Goal: Information Seeking & Learning: Understand process/instructions

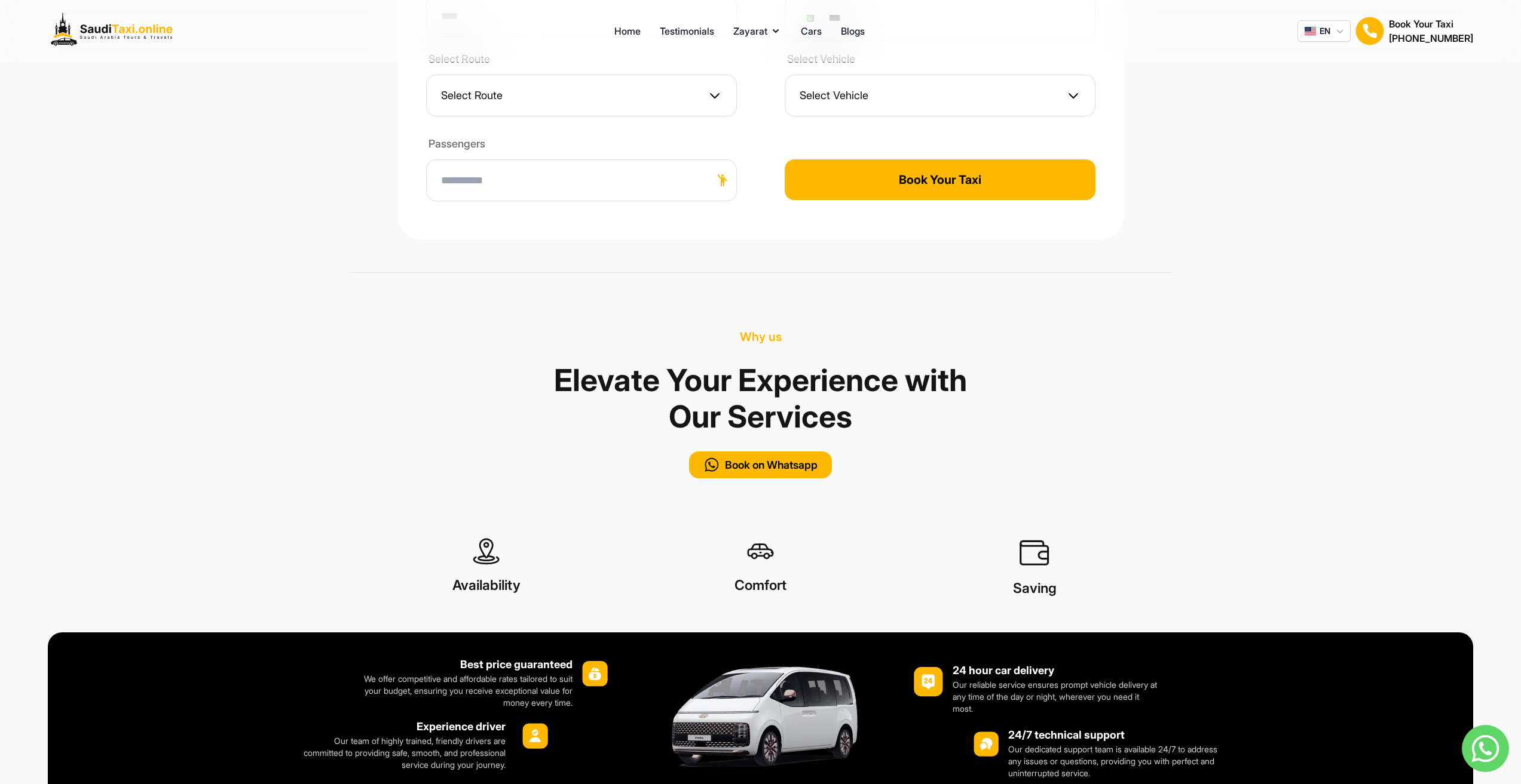
scroll to position [717, 0]
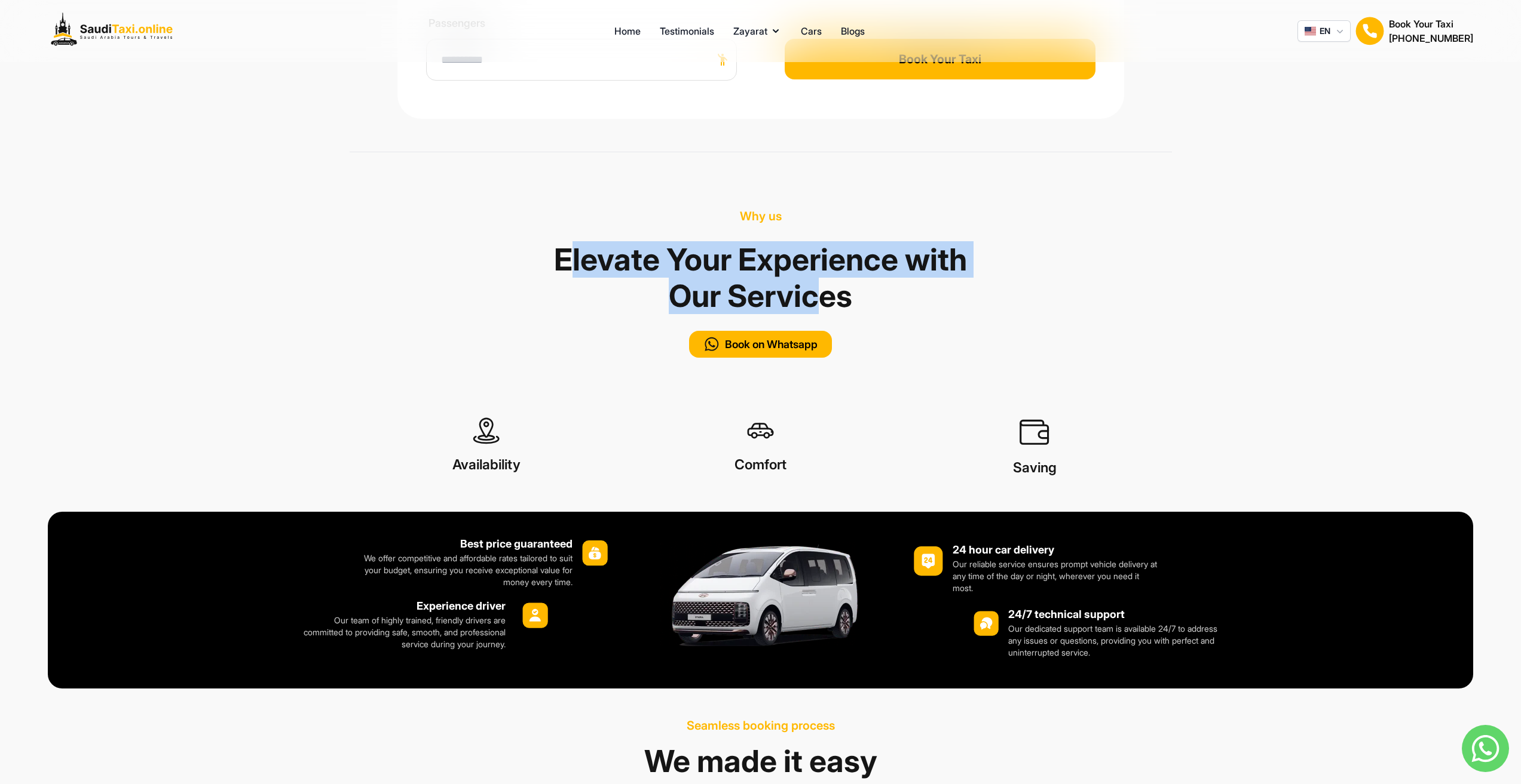
drag, startPoint x: 590, startPoint y: 241, endPoint x: 853, endPoint y: 274, distance: 265.1
click at [853, 274] on h1 "Elevate Your Experience with Our Services" at bounding box center [761, 278] width 418 height 87
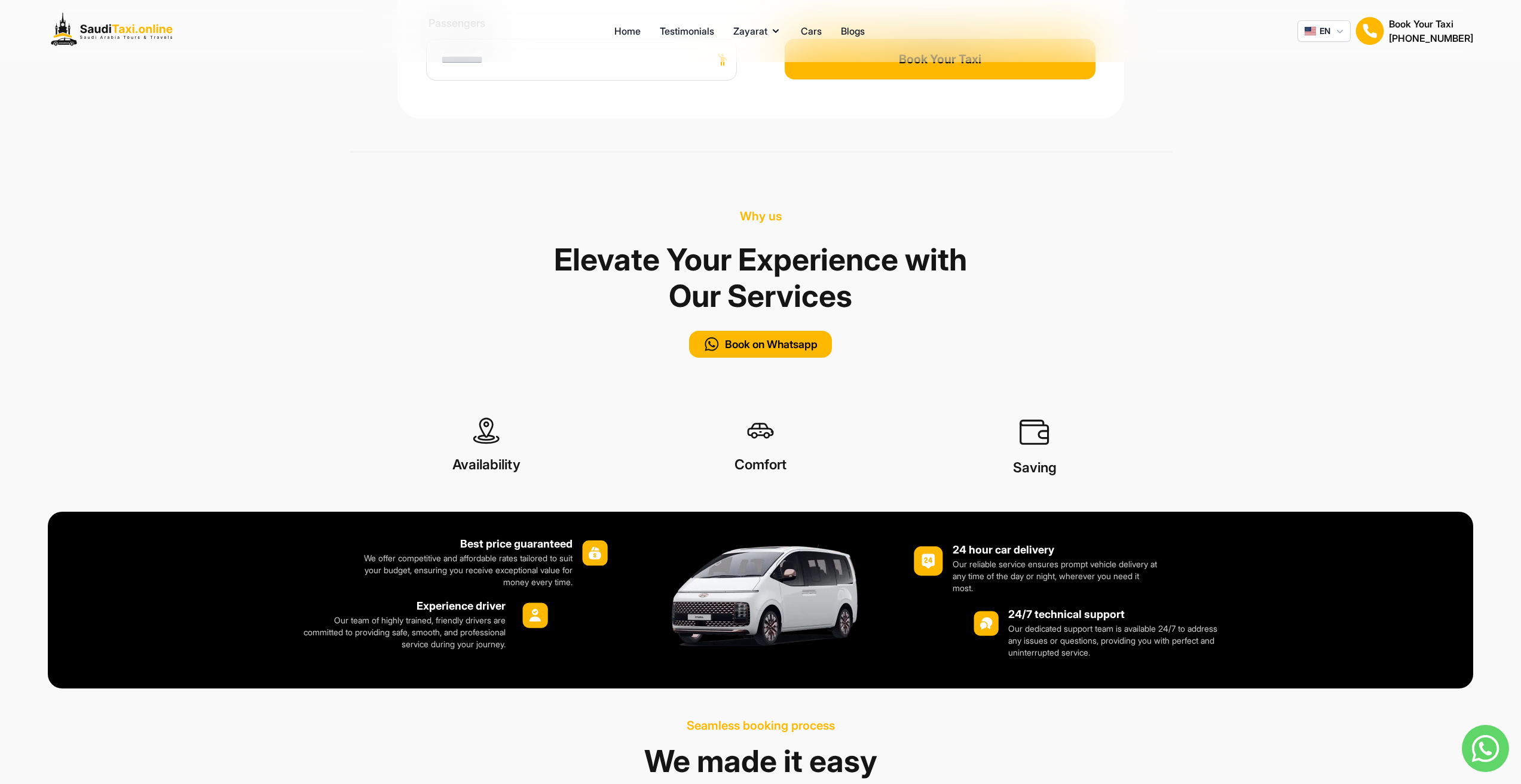
click at [894, 272] on h1 "Elevate Your Experience with Our Services" at bounding box center [761, 278] width 418 height 87
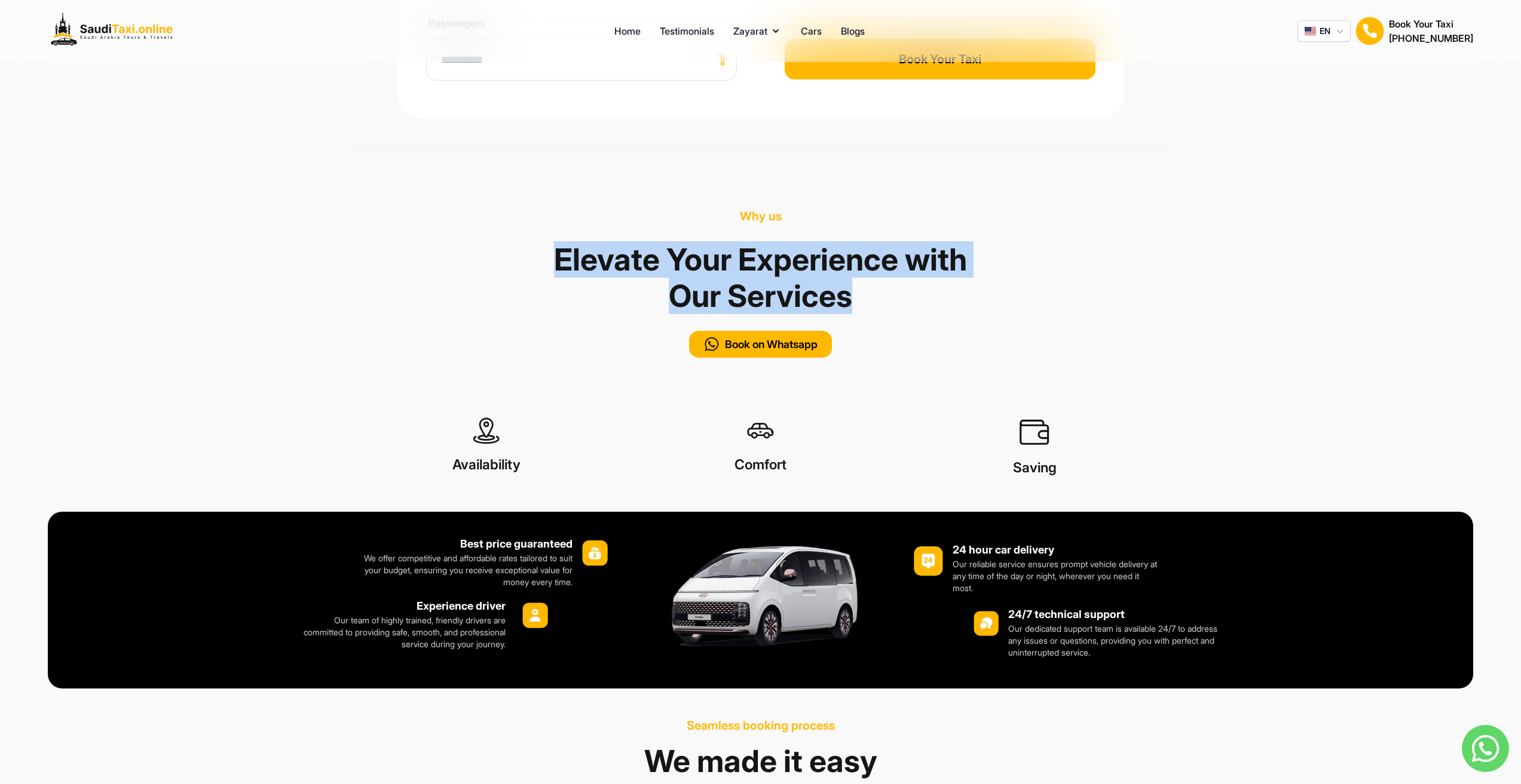
drag, startPoint x: 575, startPoint y: 274, endPoint x: 538, endPoint y: 241, distance: 49.6
click at [538, 241] on div "Elevate Your Experience with Our Services" at bounding box center [760, 278] width 822 height 87
click at [1014, 265] on div "Elevate Your Experience with Our Services" at bounding box center [760, 278] width 822 height 87
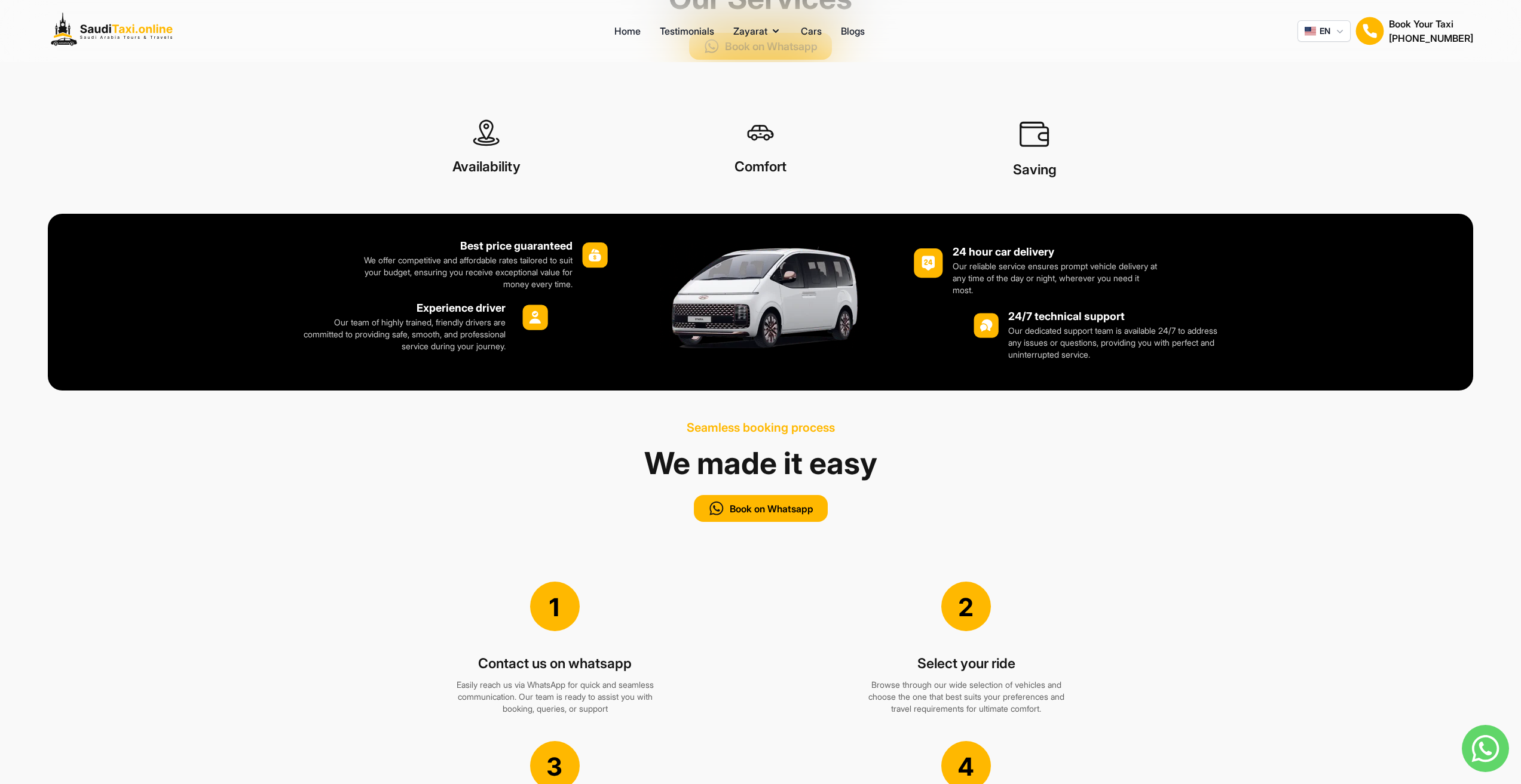
scroll to position [1016, 0]
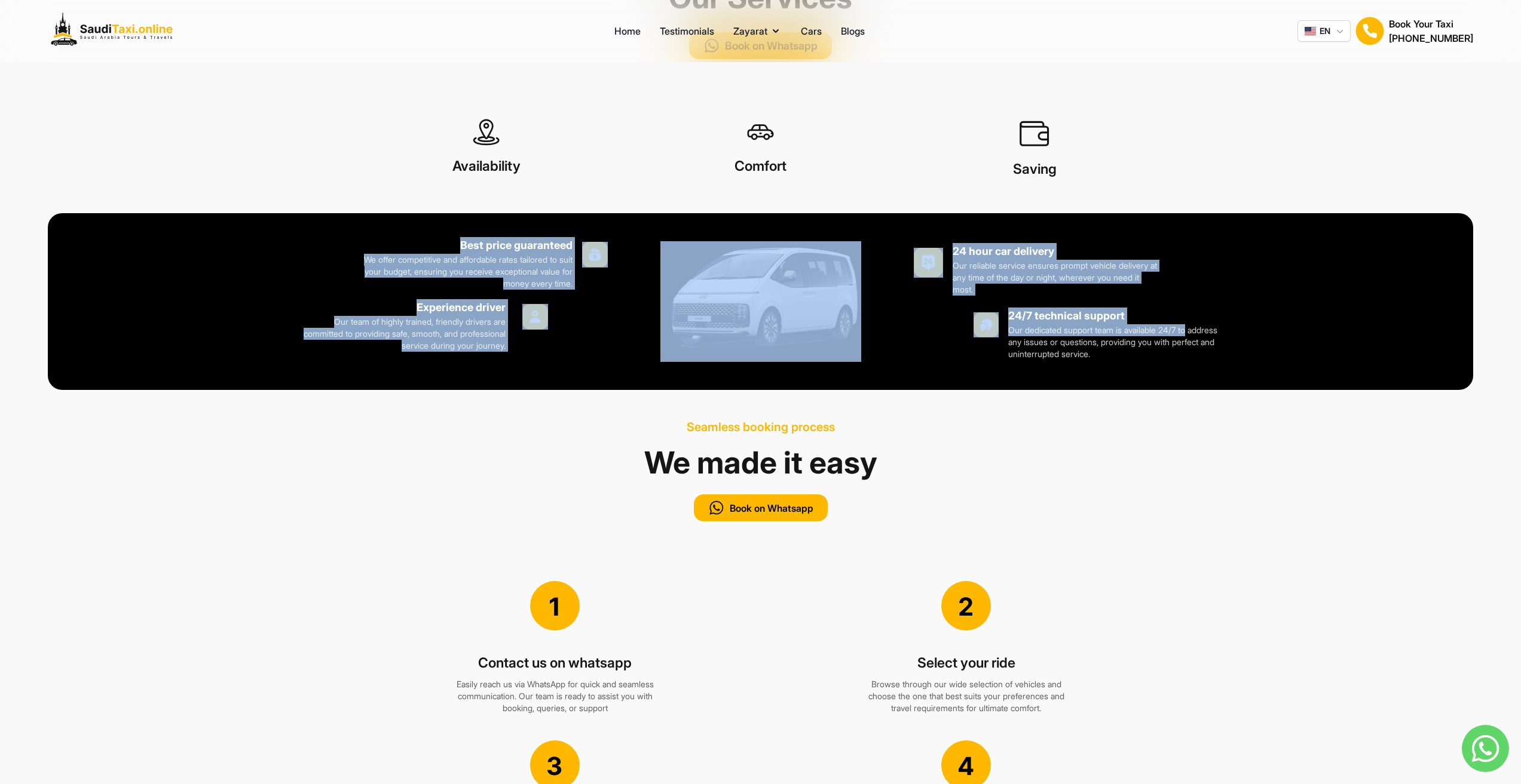
drag, startPoint x: 892, startPoint y: 260, endPoint x: 1279, endPoint y: 316, distance: 391.0
click at [1279, 316] on div "Best price guaranteed We offer competitive and affordable rates tailored to sui…" at bounding box center [760, 301] width 1425 height 177
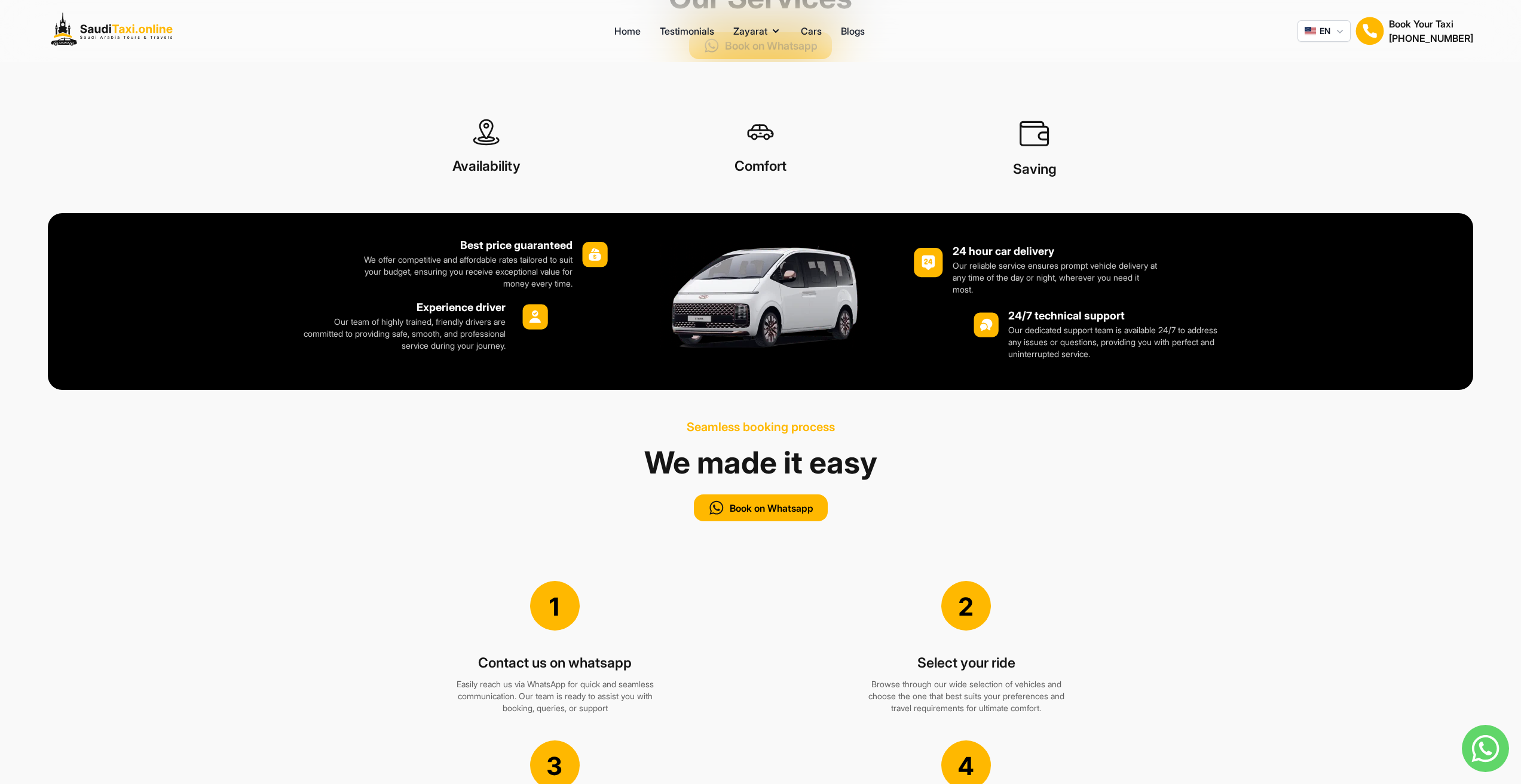
click at [1265, 369] on div "Best price guaranteed We offer competitive and affordable rates tailored to sui…" at bounding box center [760, 301] width 1425 height 177
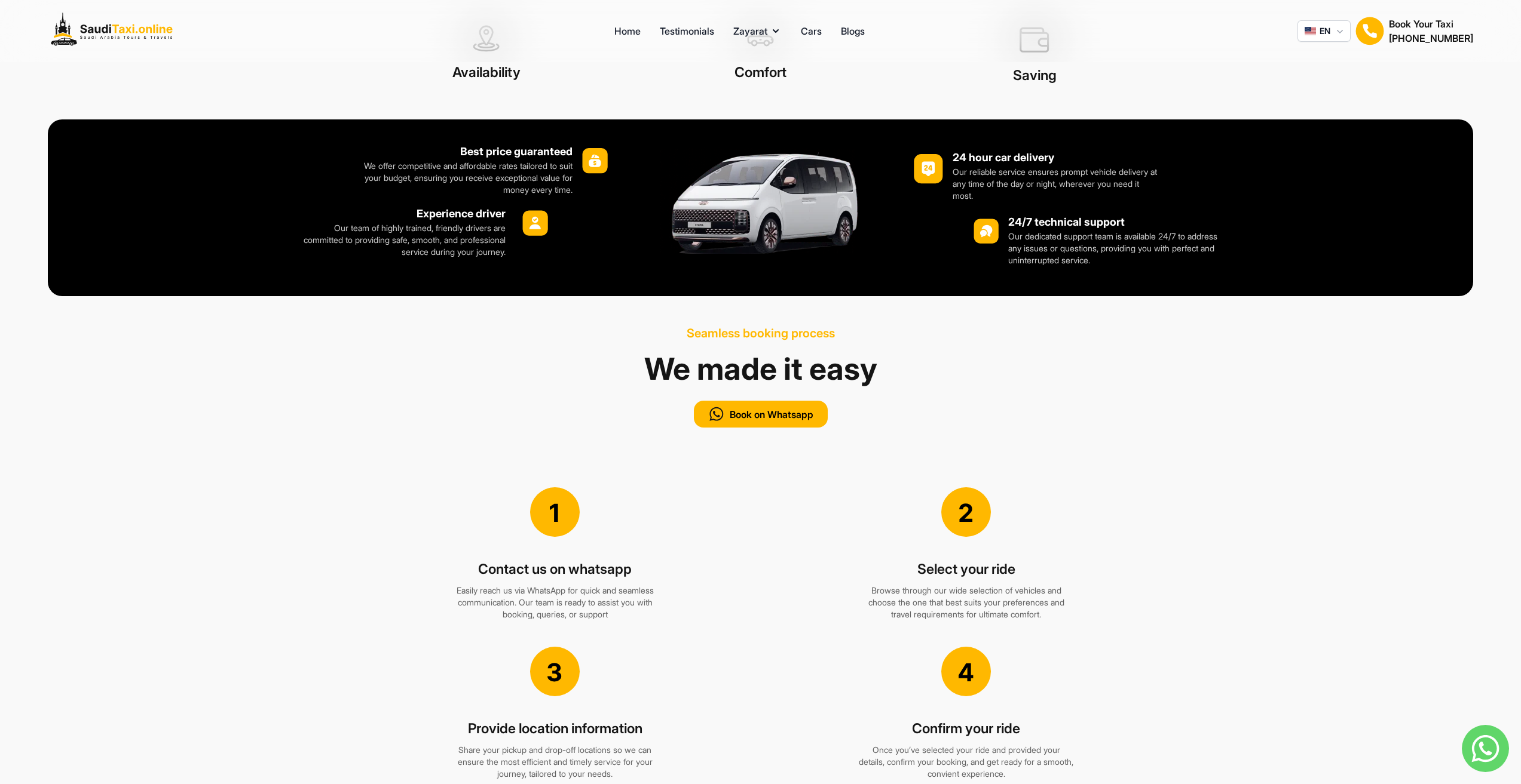
scroll to position [1254, 0]
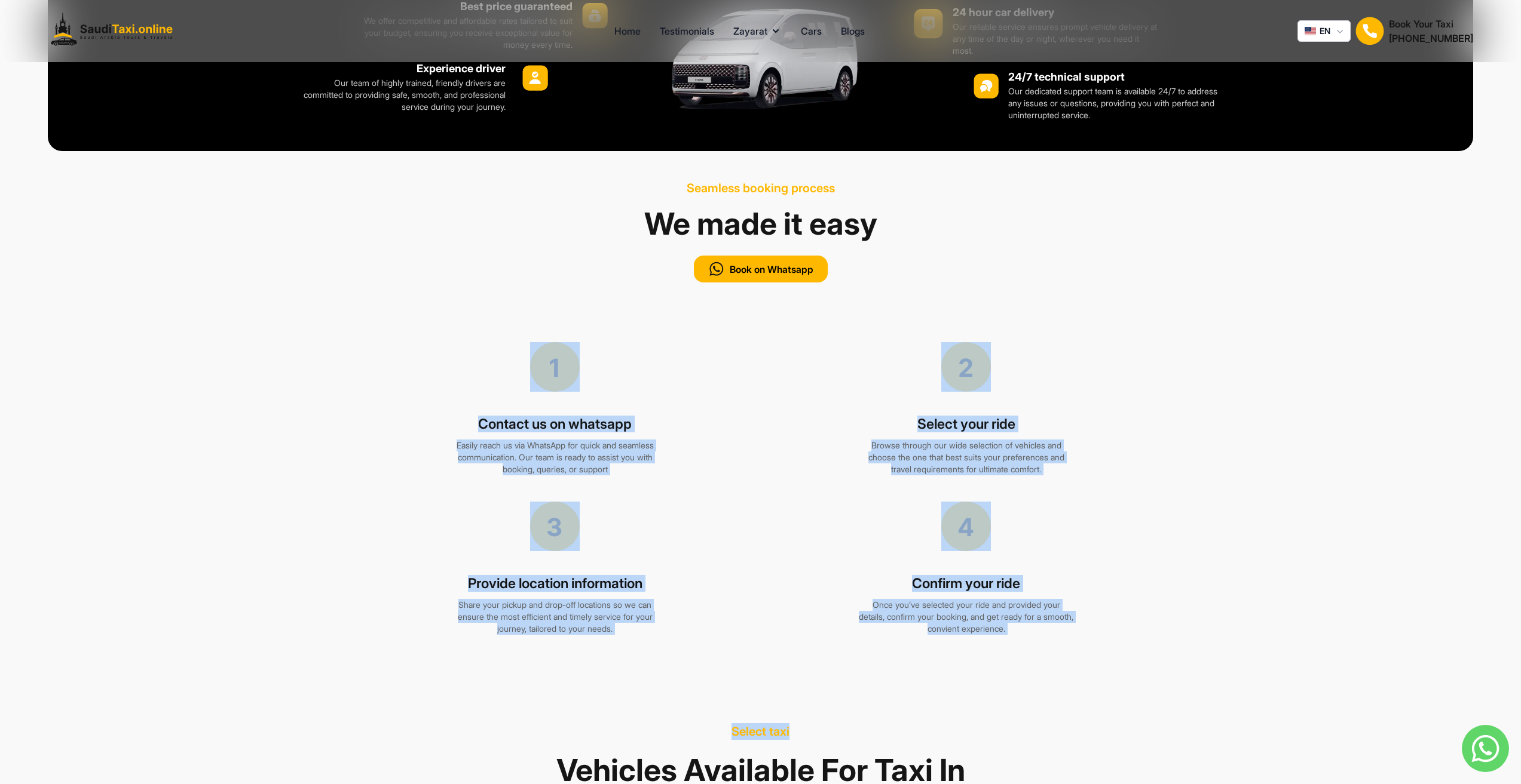
drag, startPoint x: 527, startPoint y: 389, endPoint x: 1235, endPoint y: 635, distance: 749.5
click at [1214, 607] on div "Provide location information Share your pickup and drop-off locations so we can…" at bounding box center [760, 567] width 918 height 159
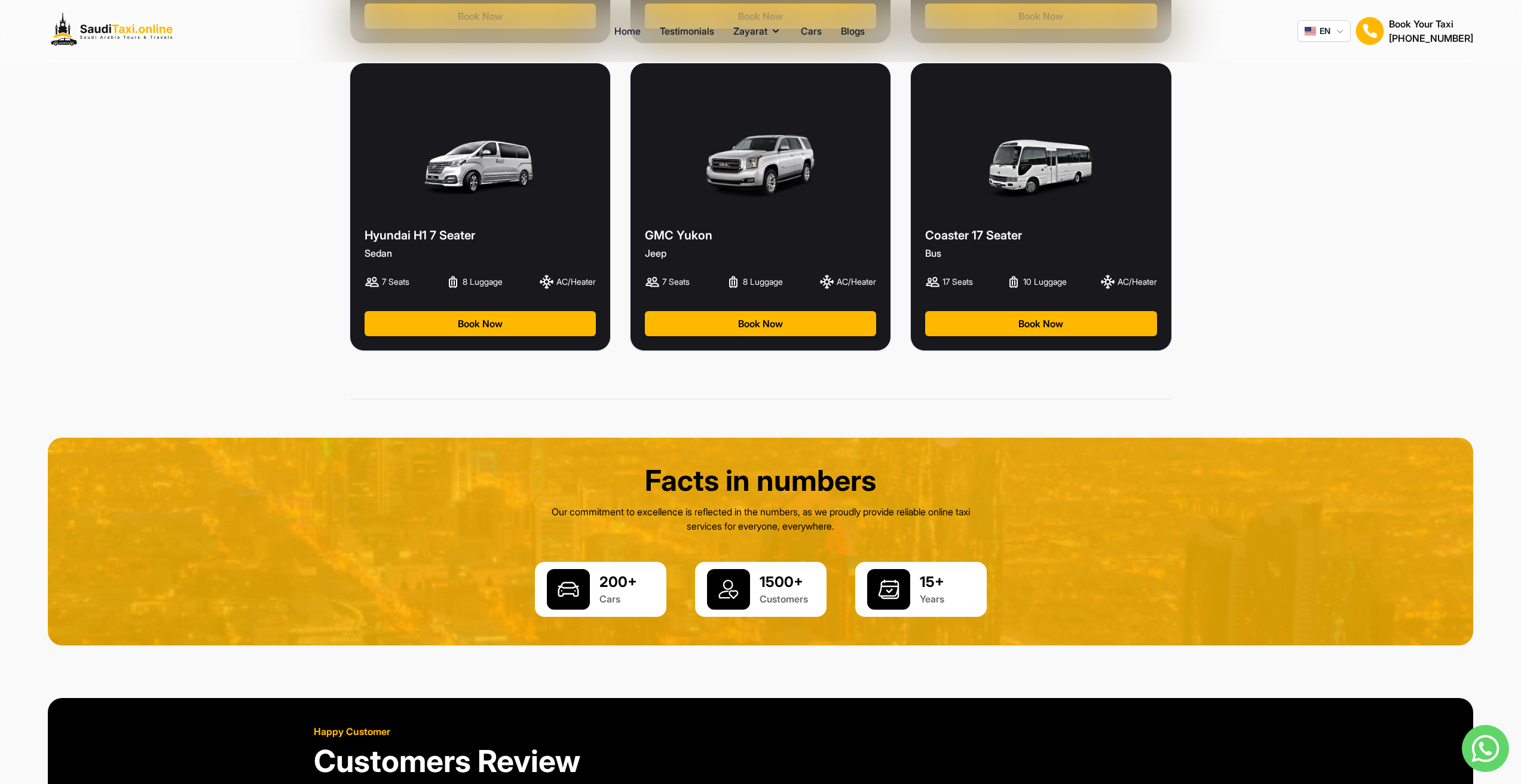
scroll to position [2449, 0]
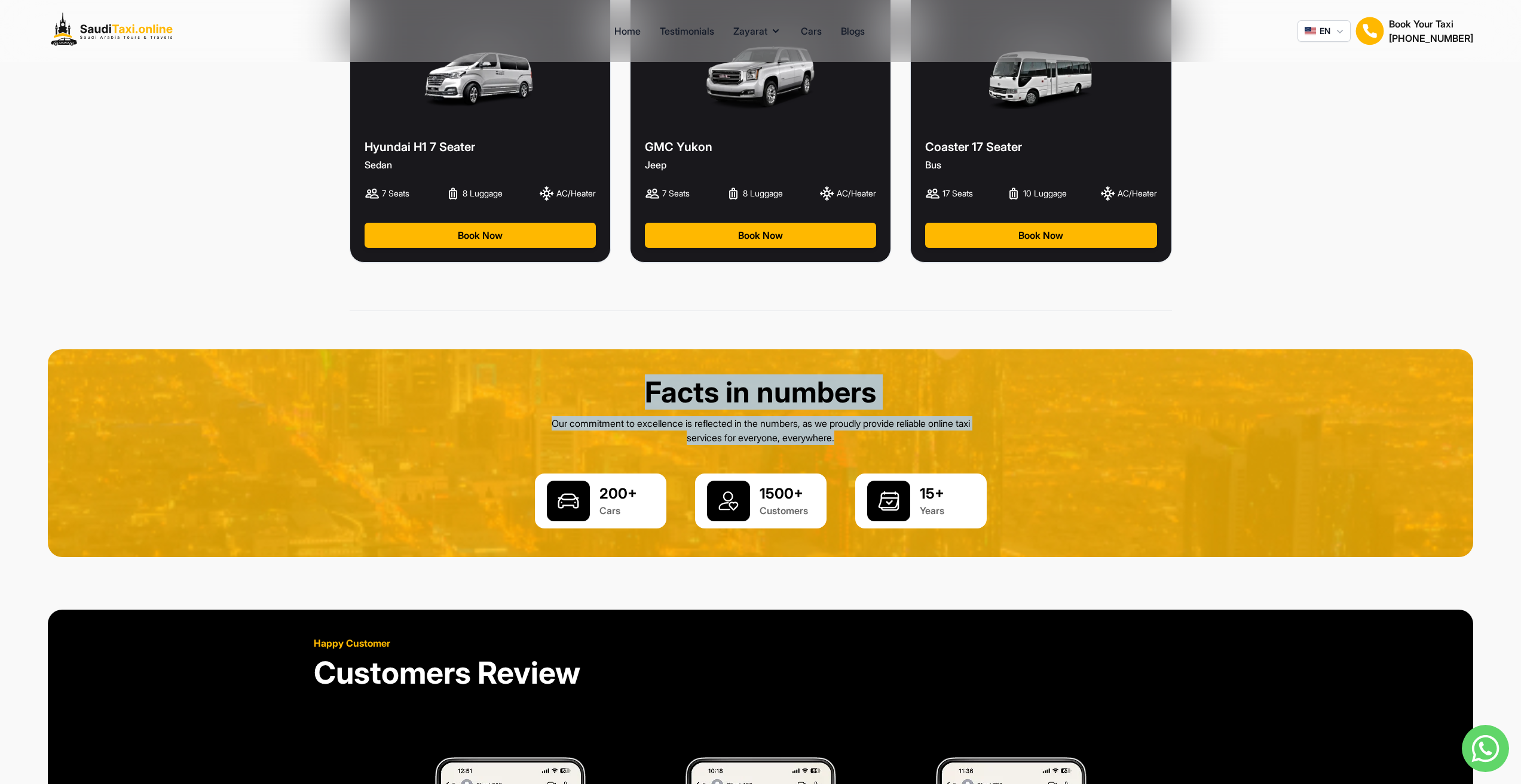
drag, startPoint x: 642, startPoint y: 348, endPoint x: 987, endPoint y: 427, distance: 353.9
click at [987, 427] on div "Facts in numbers Our commitment to excellence is reflected in the numbers, as w…" at bounding box center [760, 453] width 1425 height 208
click at [1004, 426] on div "Facts in numbers Our commitment to excellence is reflected in the numbers, as w…" at bounding box center [760, 453] width 1425 height 208
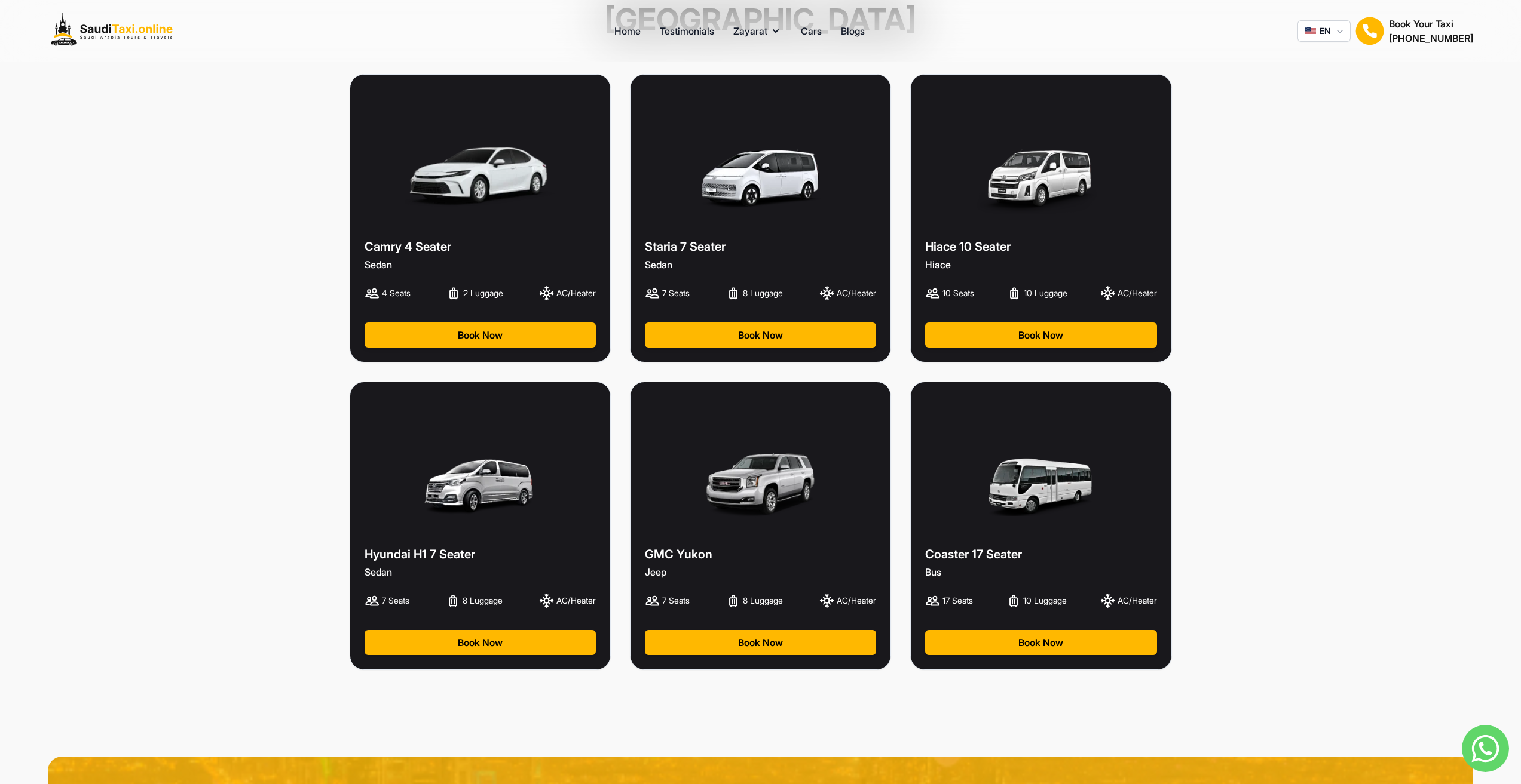
scroll to position [2151, 0]
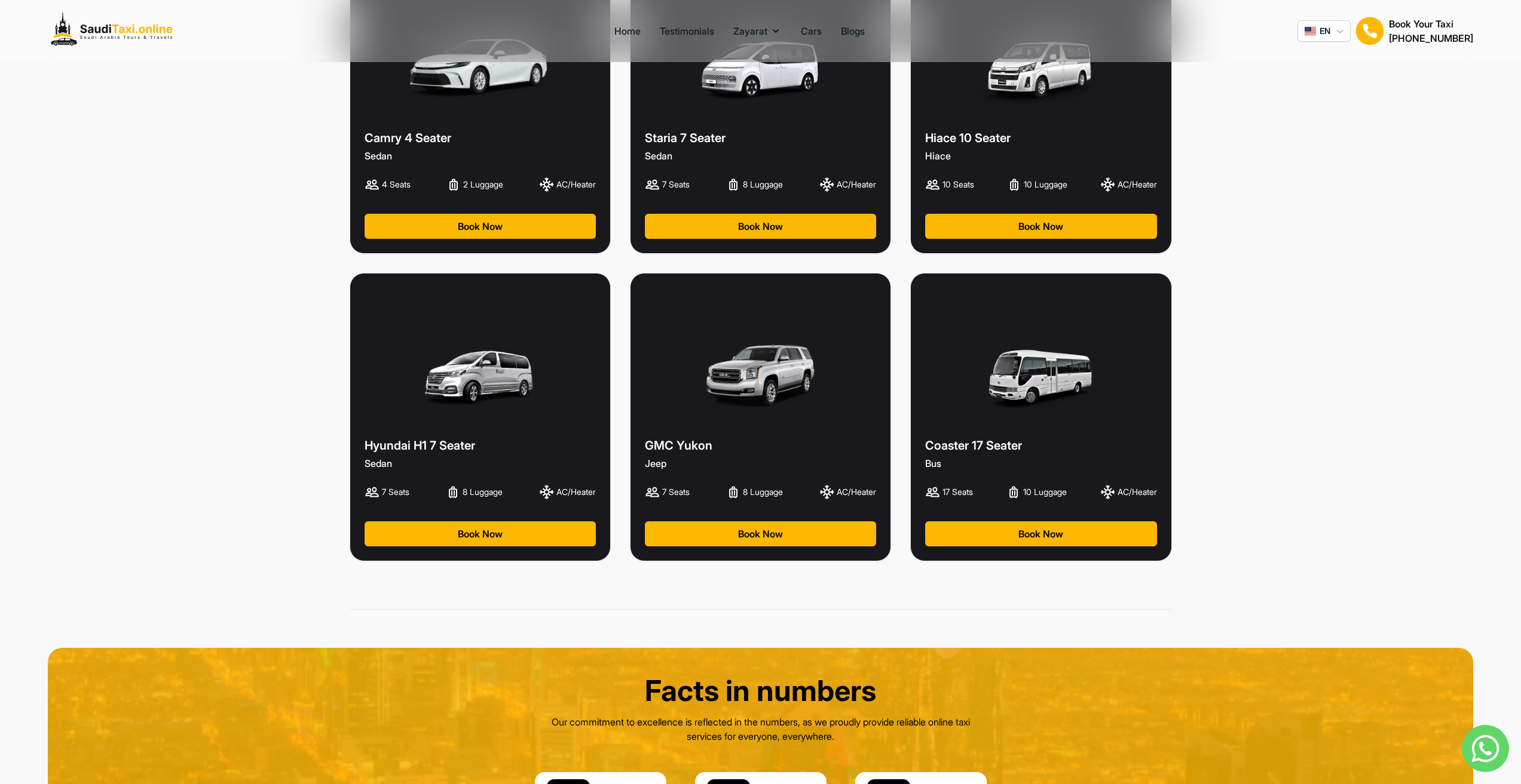
drag, startPoint x: 793, startPoint y: 264, endPoint x: 1186, endPoint y: 202, distance: 397.9
click at [1186, 202] on div "Select taxi Vehicles Available For Taxi In Saudi Arabia Camry 4 Seater Sedan 4 …" at bounding box center [760, 199] width 918 height 896
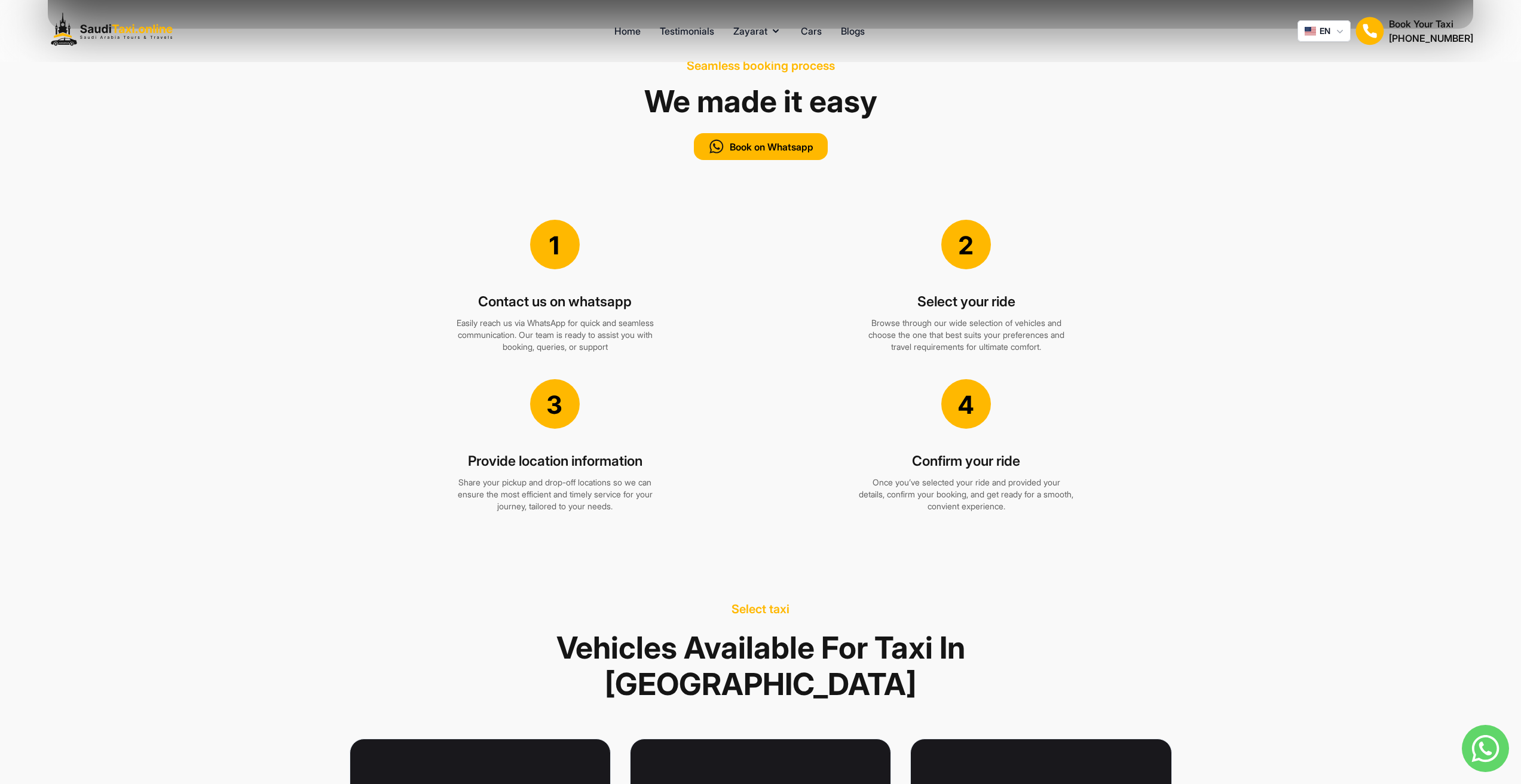
scroll to position [1377, 0]
drag, startPoint x: 1049, startPoint y: 323, endPoint x: 1141, endPoint y: 337, distance: 93.1
click at [1141, 337] on div "Select your ride Browse through our wide selection of vehicles and choose the o…" at bounding box center [967, 322] width 412 height 84
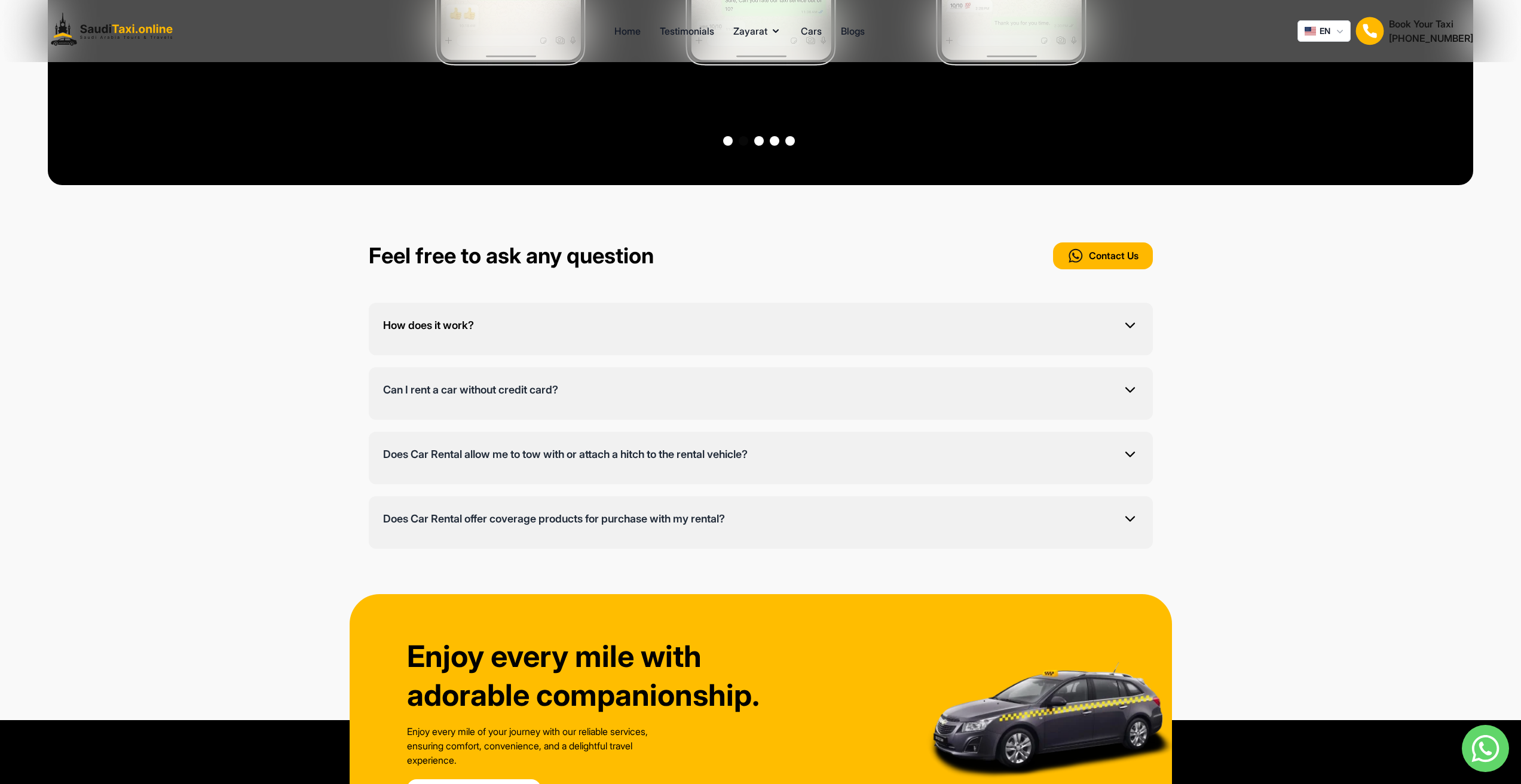
scroll to position [3588, 0]
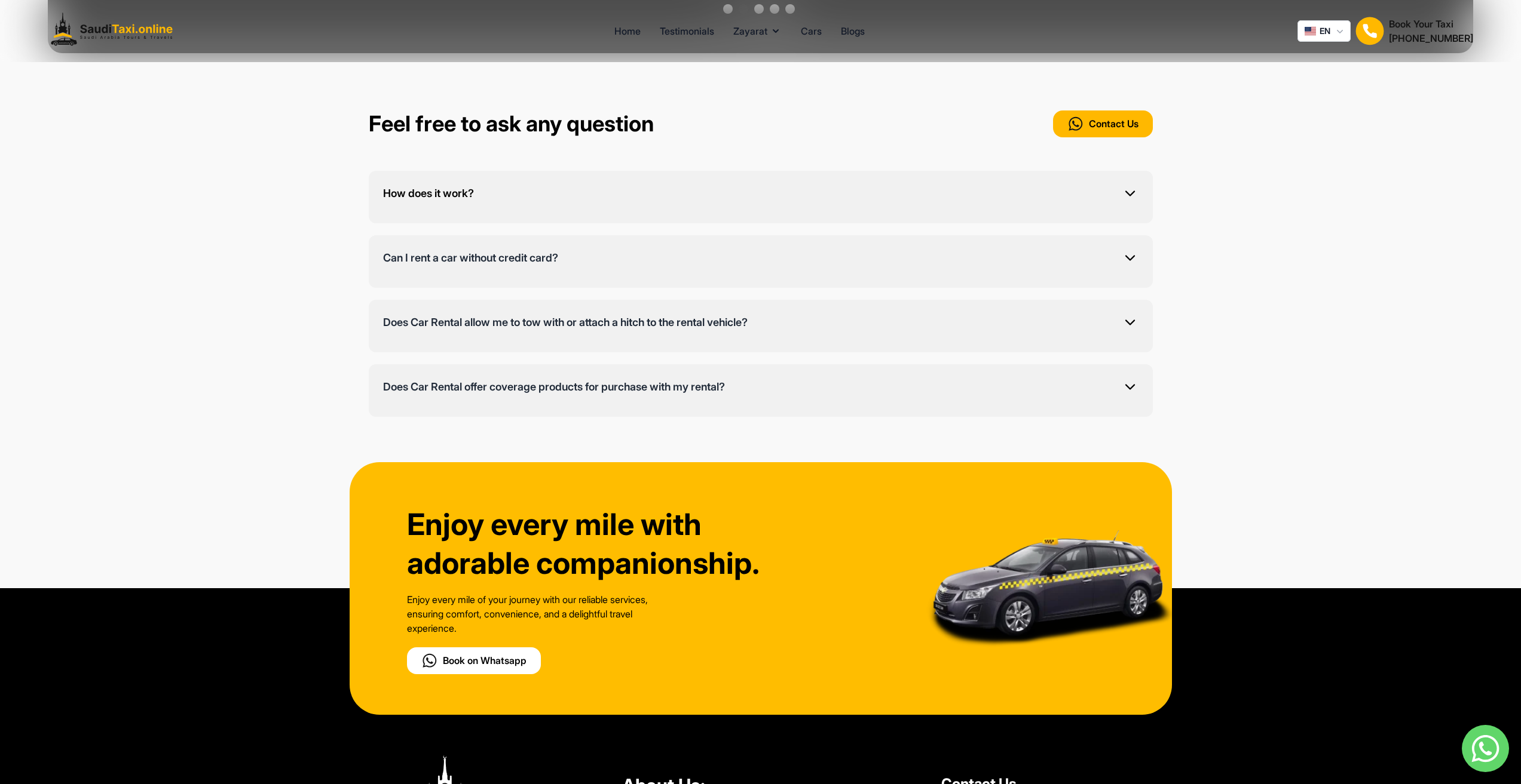
click at [1124, 186] on icon at bounding box center [1130, 194] width 17 height 17
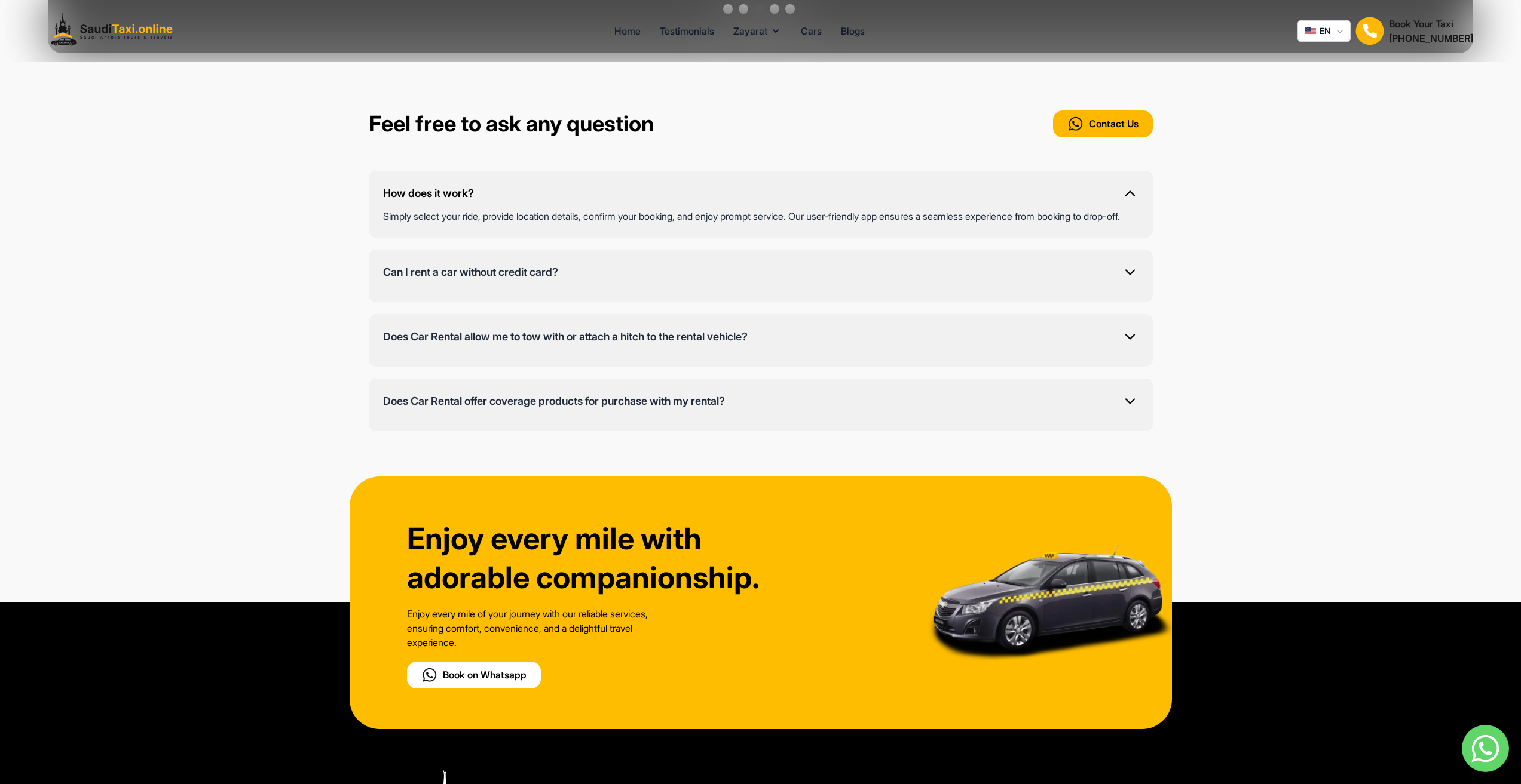
click at [1127, 186] on icon at bounding box center [1130, 194] width 17 height 17
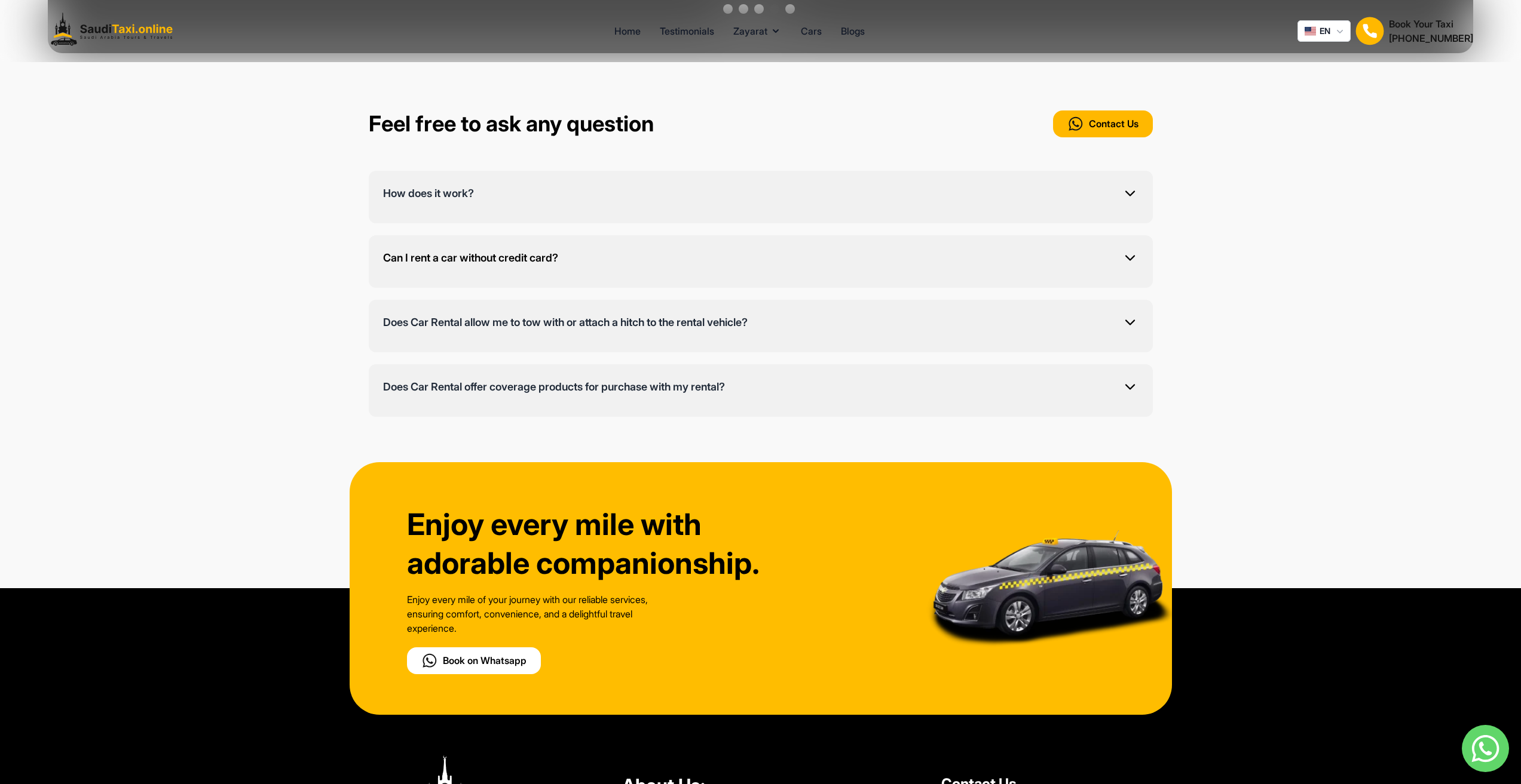
click at [1130, 249] on icon at bounding box center [1130, 258] width 17 height 17
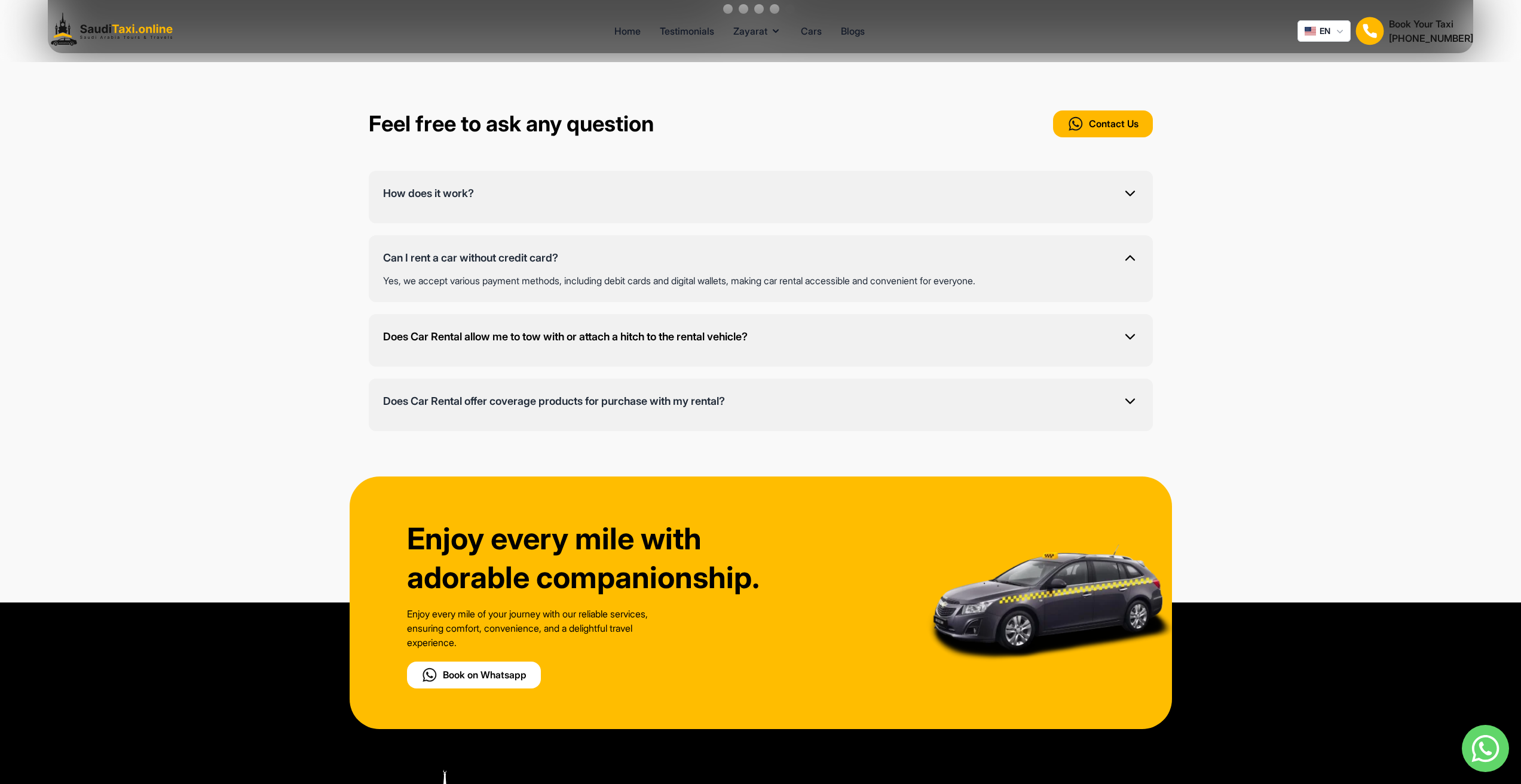
click at [1132, 328] on icon at bounding box center [1130, 337] width 17 height 17
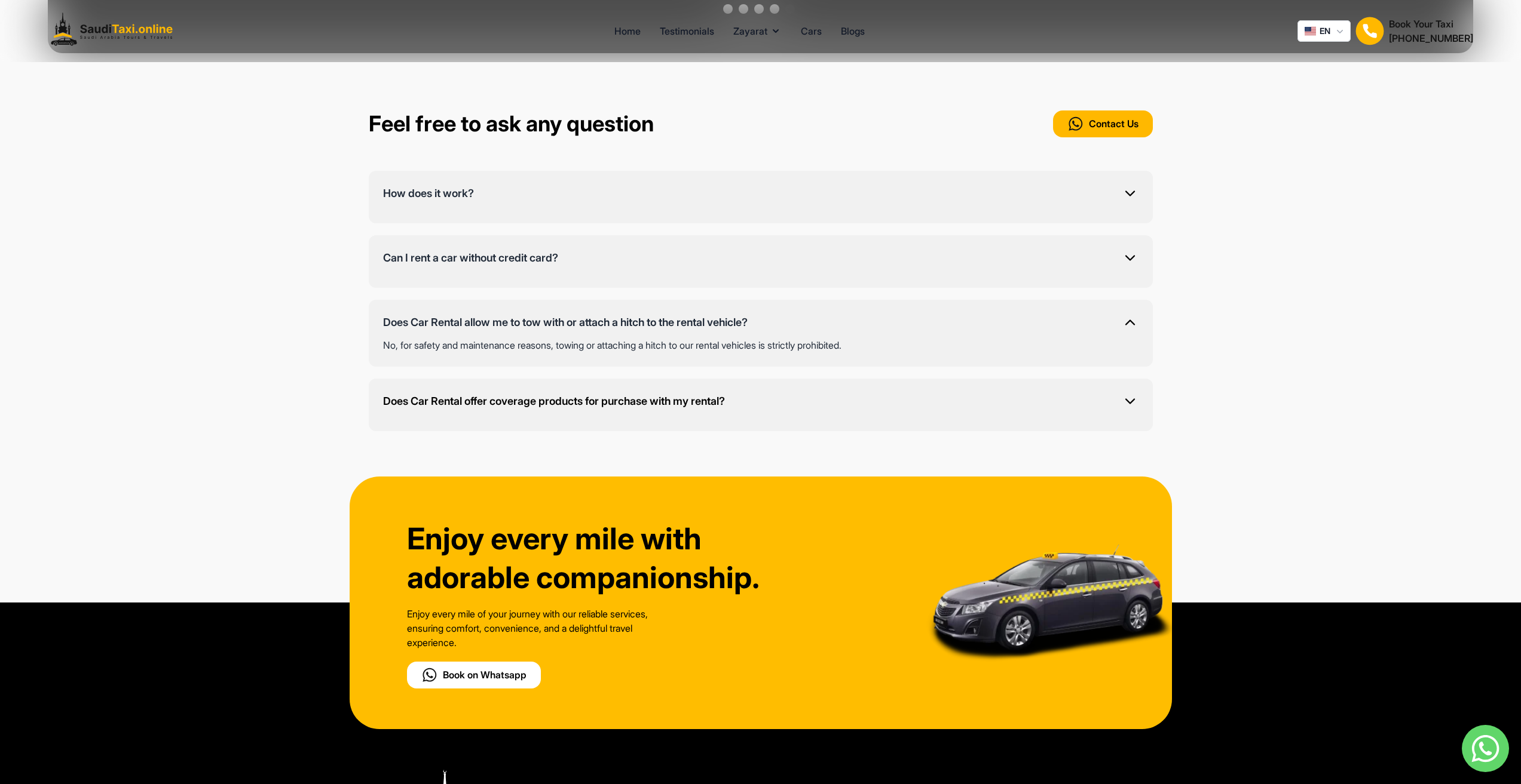
click at [1134, 393] on icon at bounding box center [1130, 401] width 17 height 17
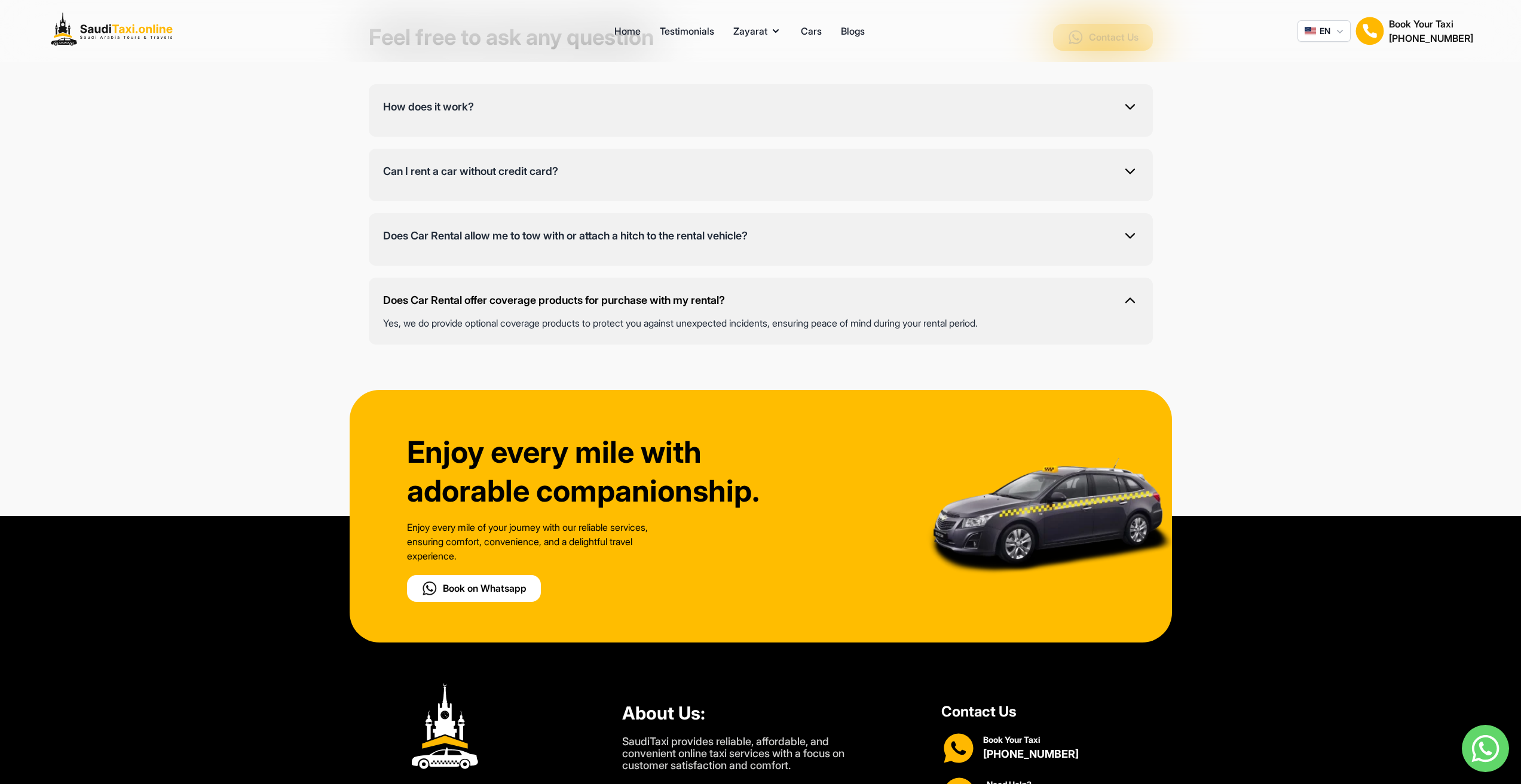
scroll to position [3781, 0]
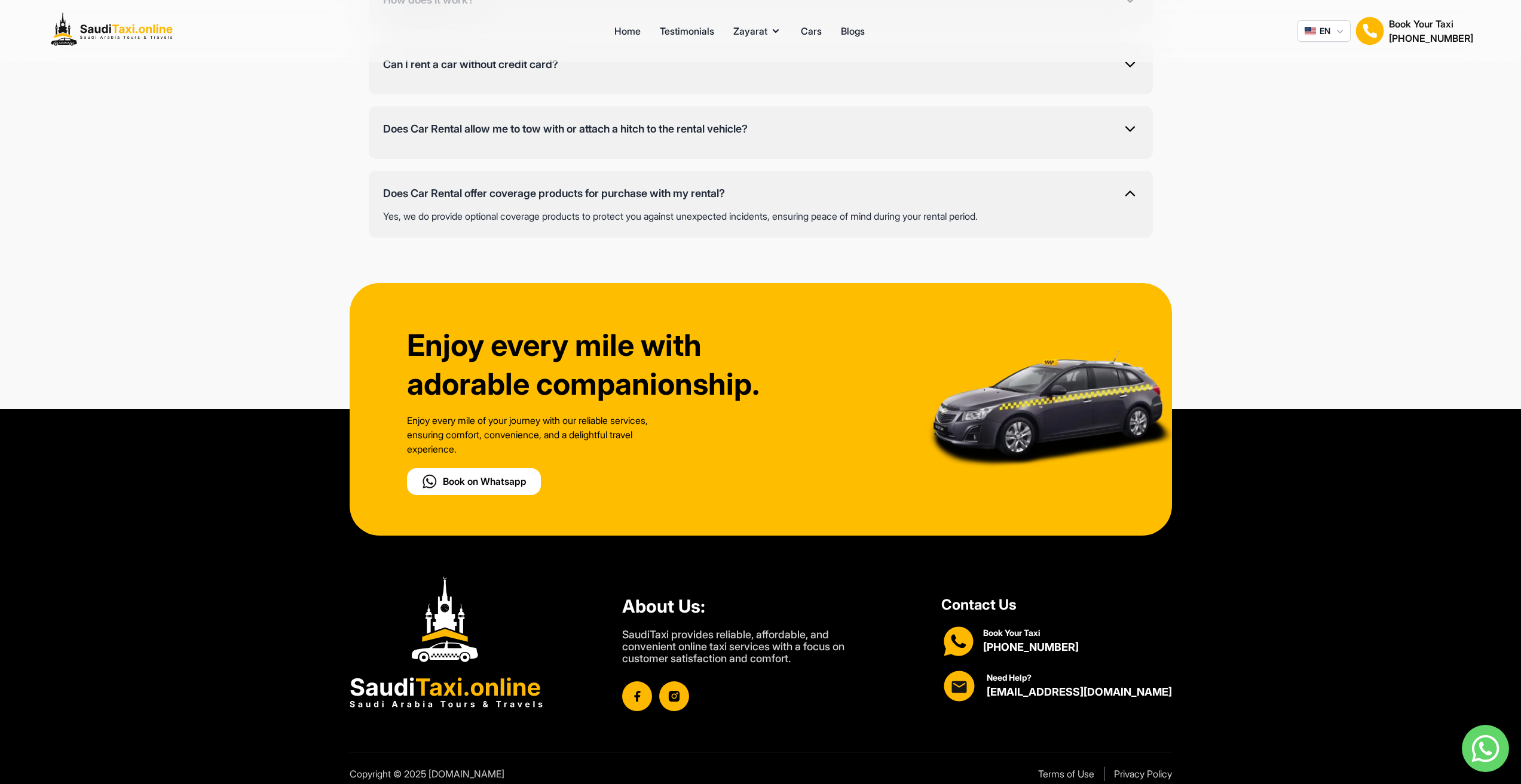
click at [490, 468] on button "Book on Whatsapp" at bounding box center [474, 482] width 134 height 27
click at [1057, 767] on link "Terms of Use" at bounding box center [1060, 774] width 68 height 14
click at [1127, 767] on link "Privacy Policy" at bounding box center [1142, 774] width 58 height 14
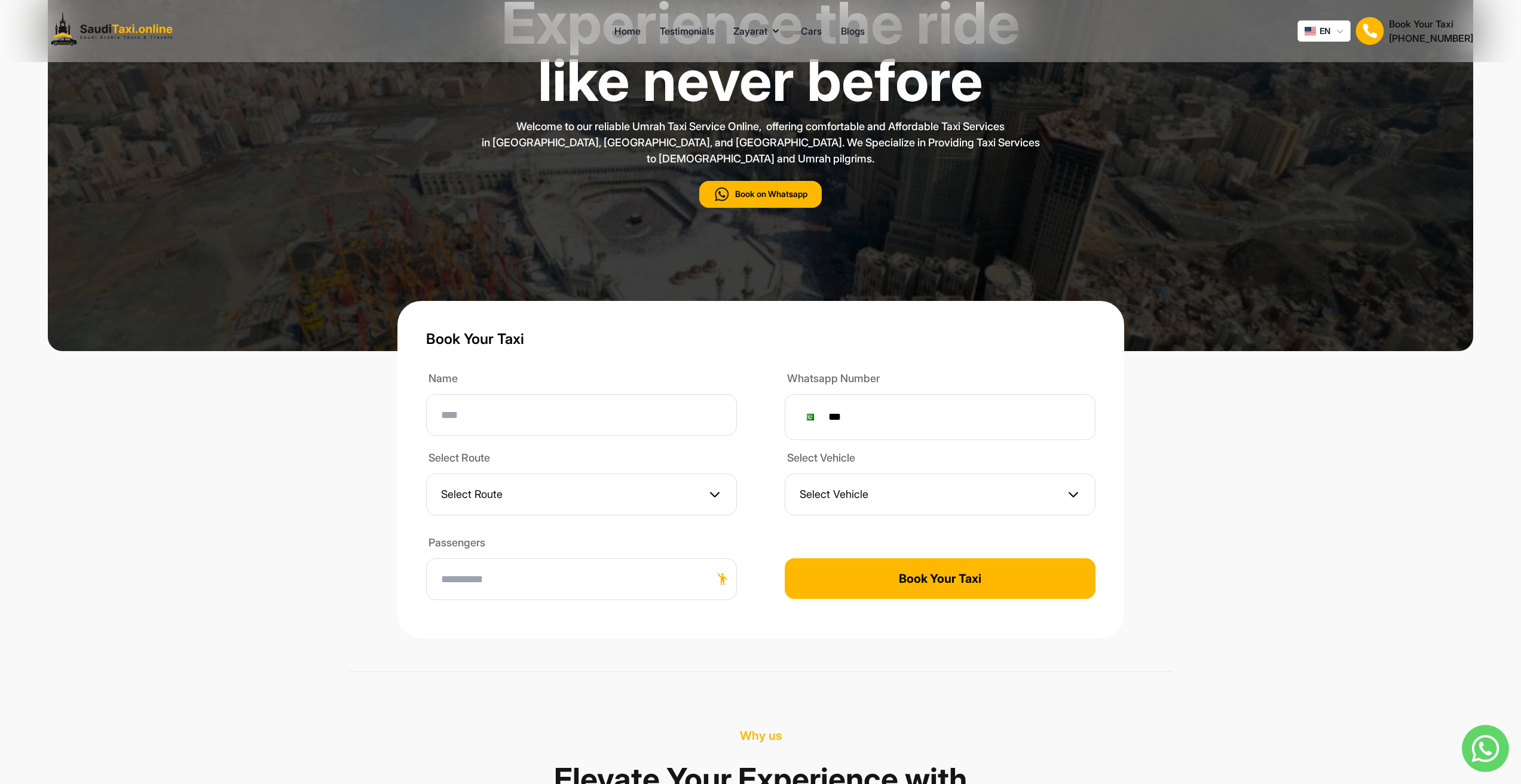
scroll to position [0, 0]
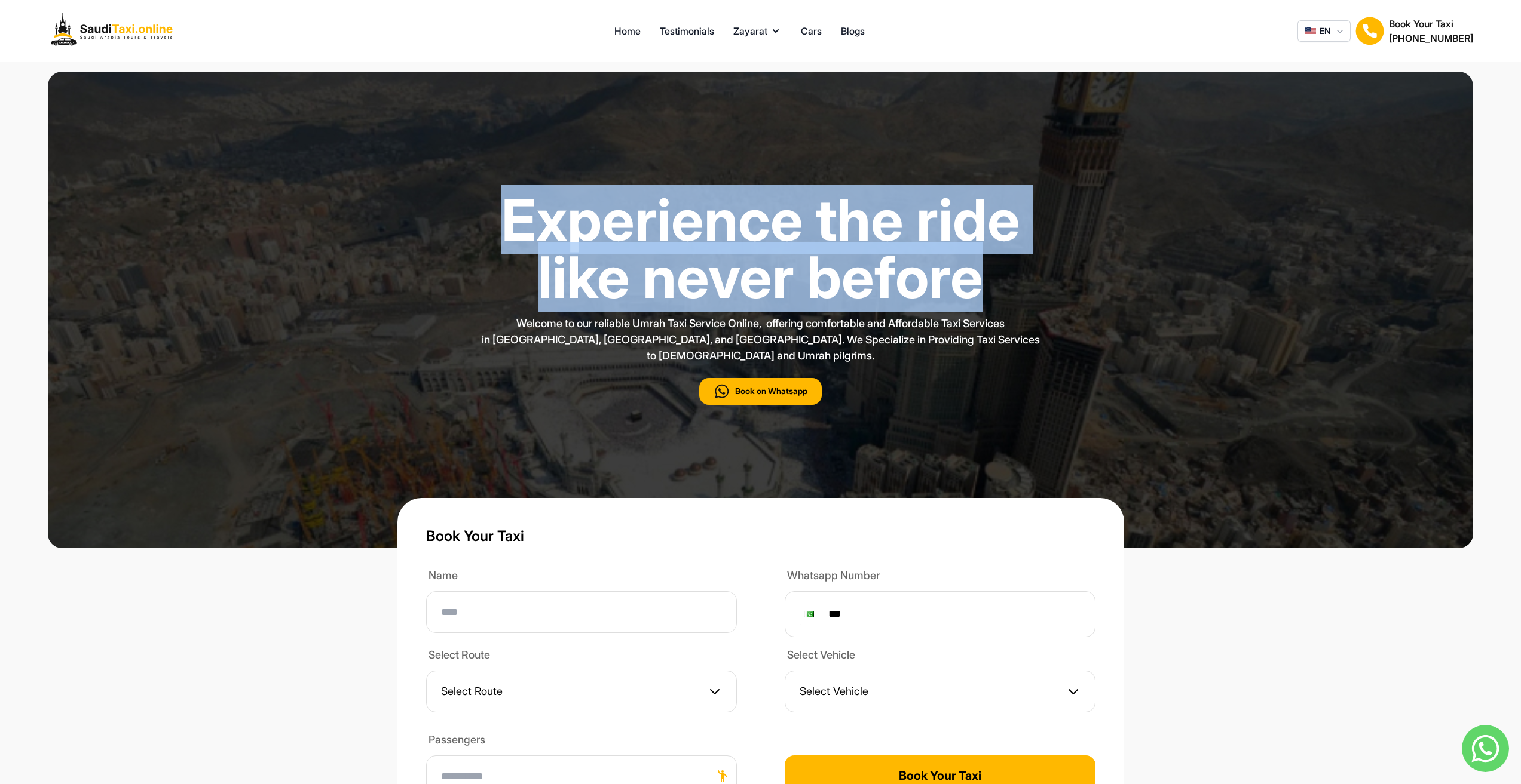
drag, startPoint x: 493, startPoint y: 219, endPoint x: 996, endPoint y: 286, distance: 507.4
click at [996, 286] on h1 "Experience the ride like never before" at bounding box center [761, 248] width 556 height 115
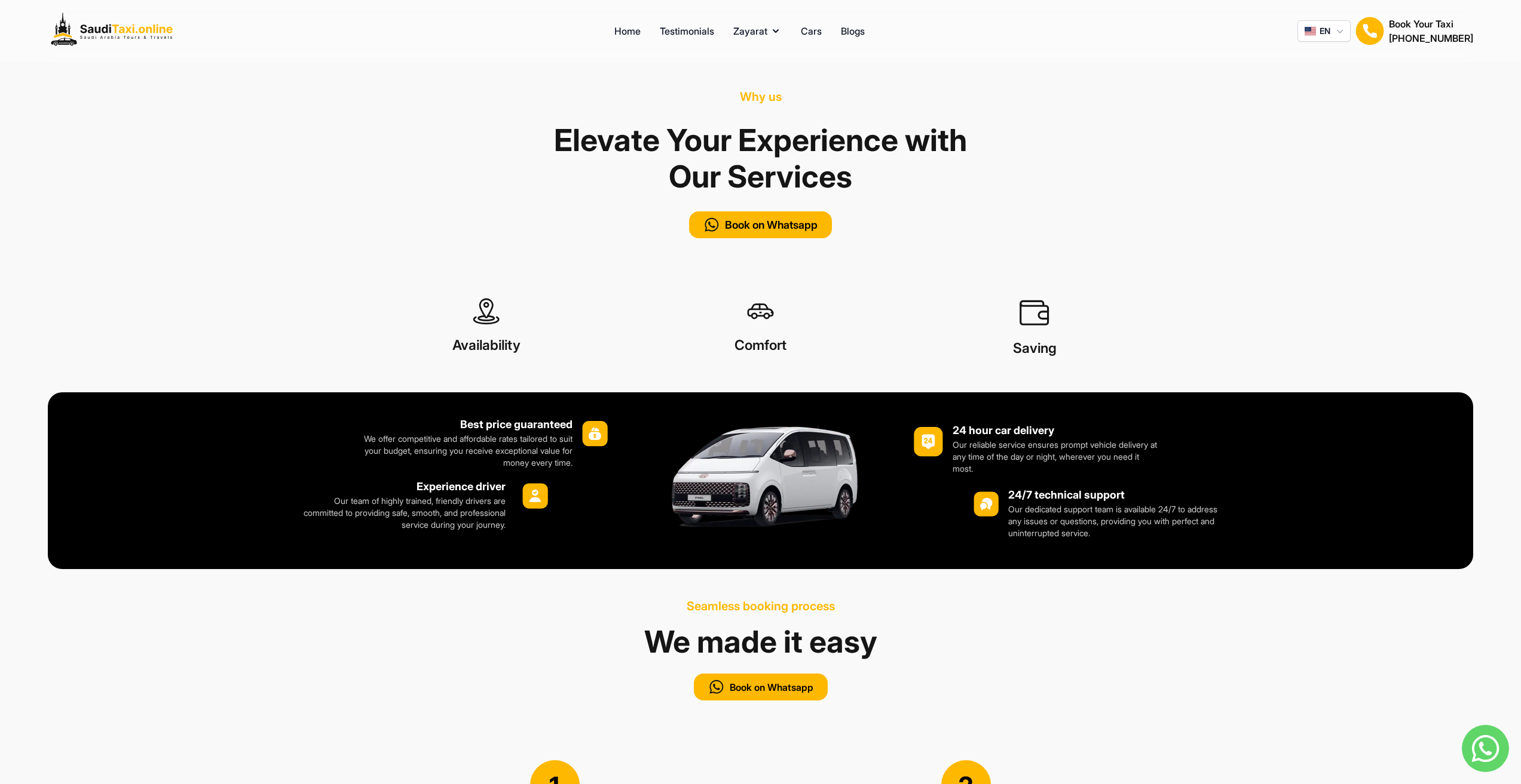
click at [1273, 178] on div "Why us Elevate Your Experience with Our Services Book on Whatsapp Availability …" at bounding box center [760, 226] width 1521 height 332
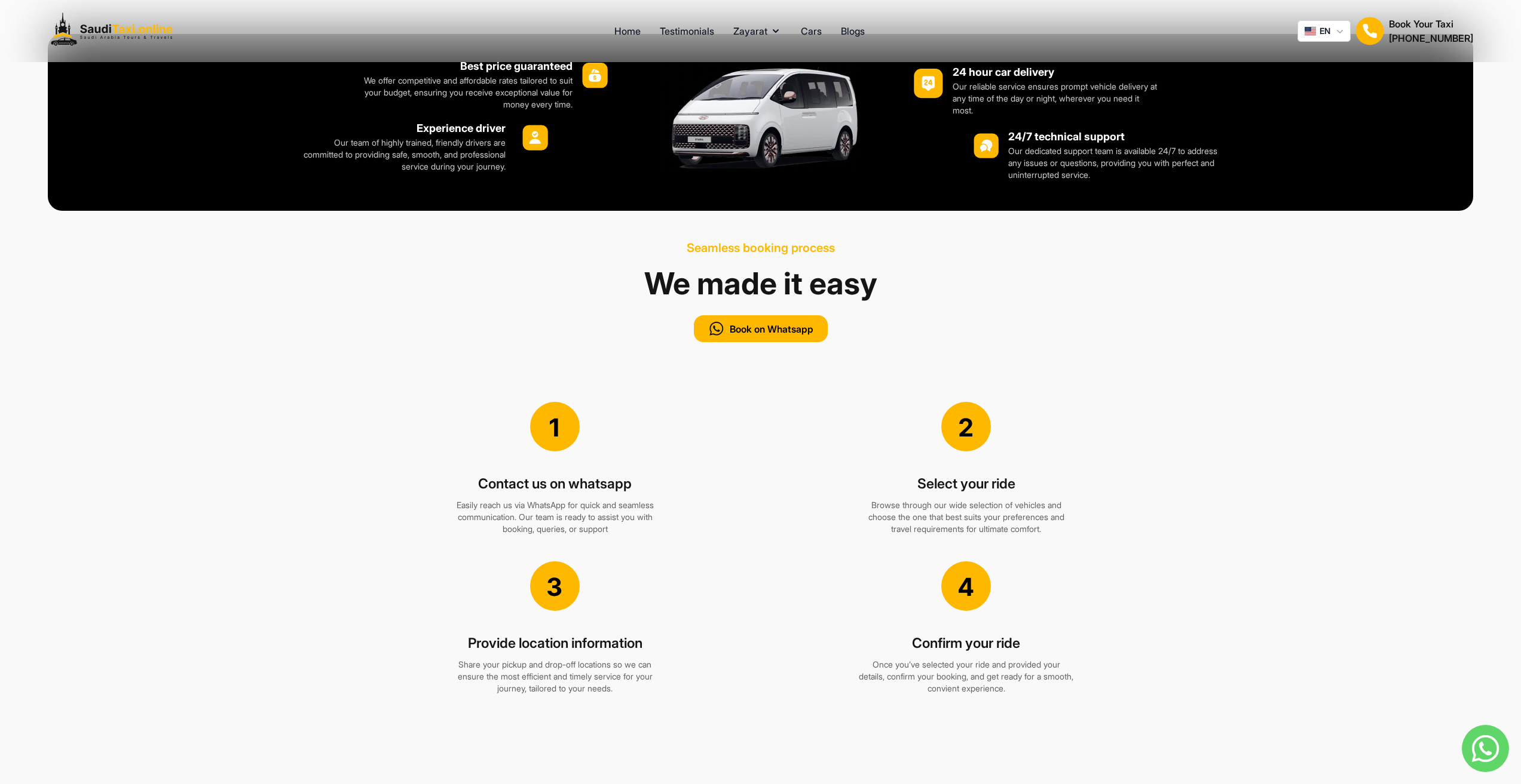
scroll to position [1434, 0]
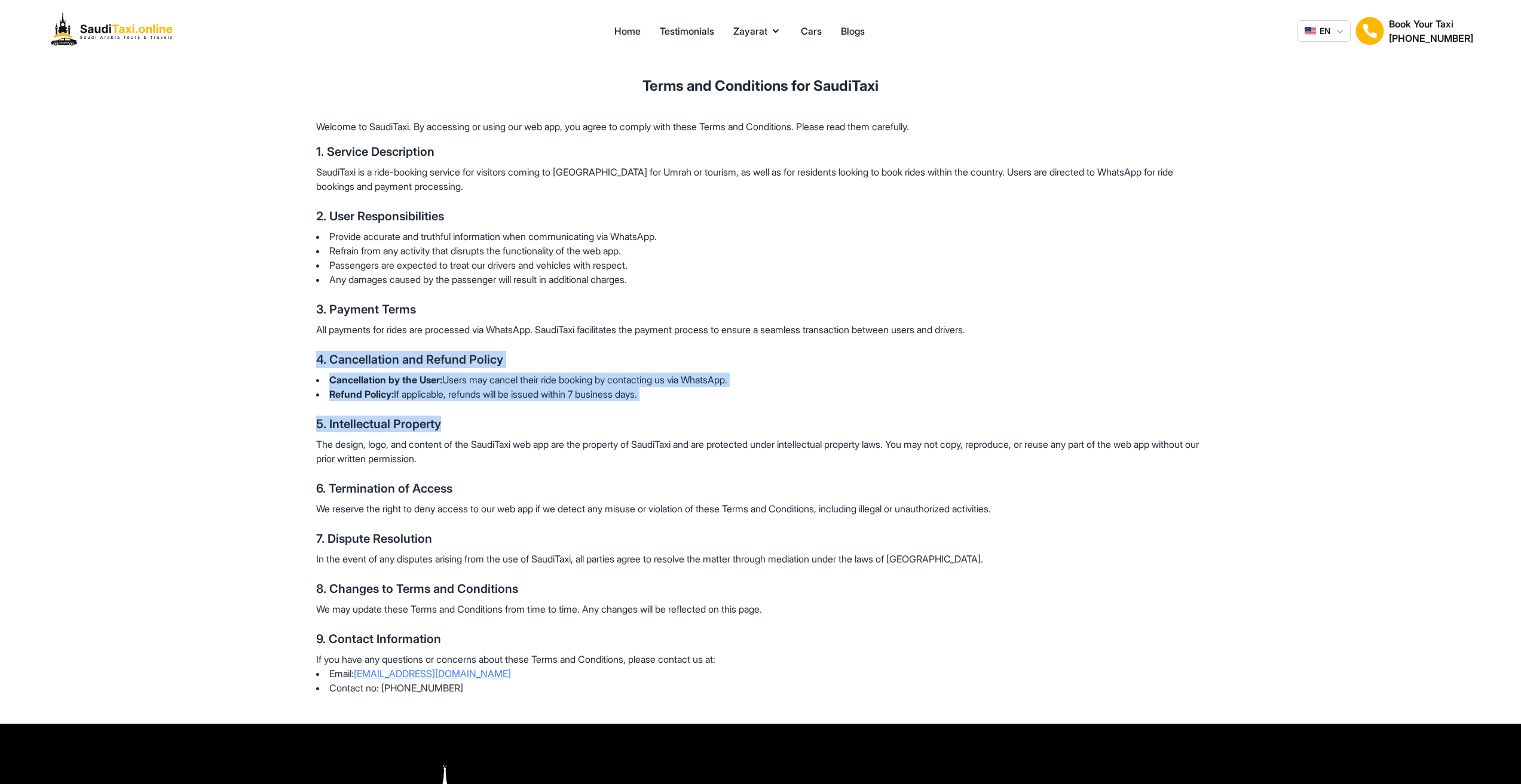
drag, startPoint x: 310, startPoint y: 362, endPoint x: 726, endPoint y: 403, distance: 418.0
click at [726, 403] on div "Terms and Conditions for SaudiTaxi Welcome to SaudiTaxi. By accessing or using …" at bounding box center [760, 393] width 918 height 661
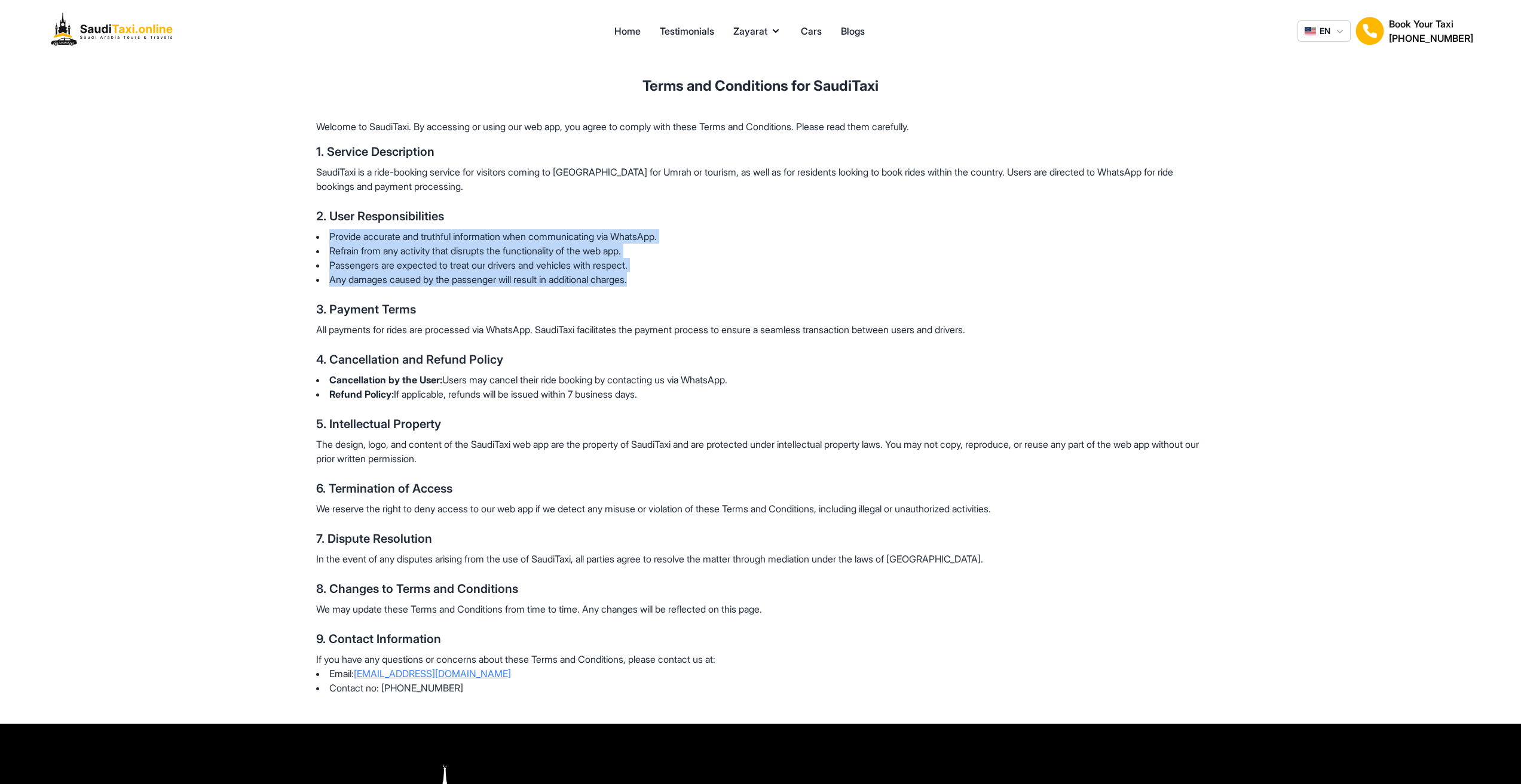
drag, startPoint x: 304, startPoint y: 239, endPoint x: 669, endPoint y: 279, distance: 367.2
click at [669, 279] on div "Terms and Conditions for SaudiTaxi Welcome to SaudiTaxi. By accessing or using …" at bounding box center [760, 393] width 918 height 661
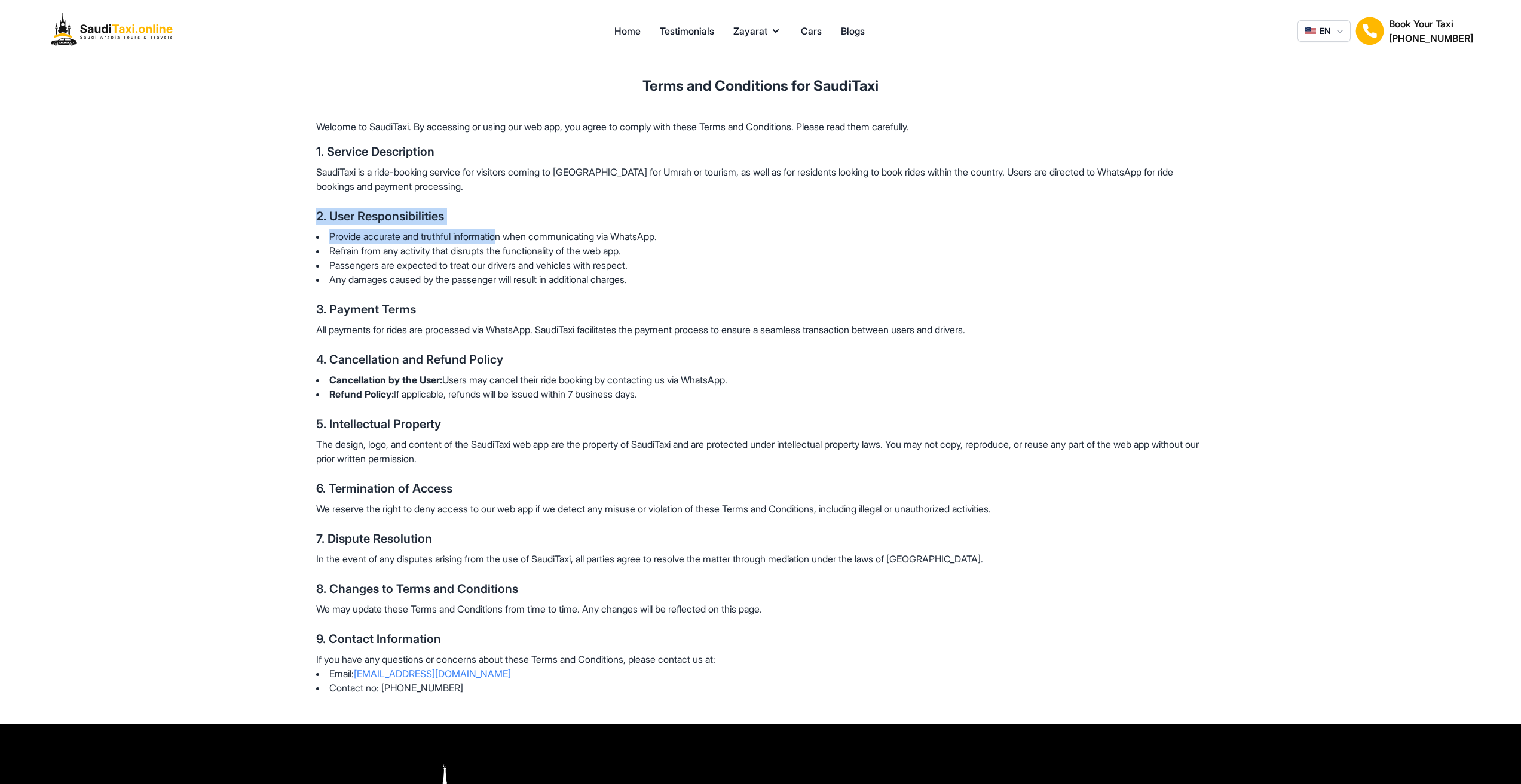
drag, startPoint x: 368, startPoint y: 224, endPoint x: 509, endPoint y: 227, distance: 141.0
click at [509, 227] on div "Terms and Conditions for SaudiTaxi Welcome to SaudiTaxi. By accessing or using …" at bounding box center [760, 393] width 918 height 661
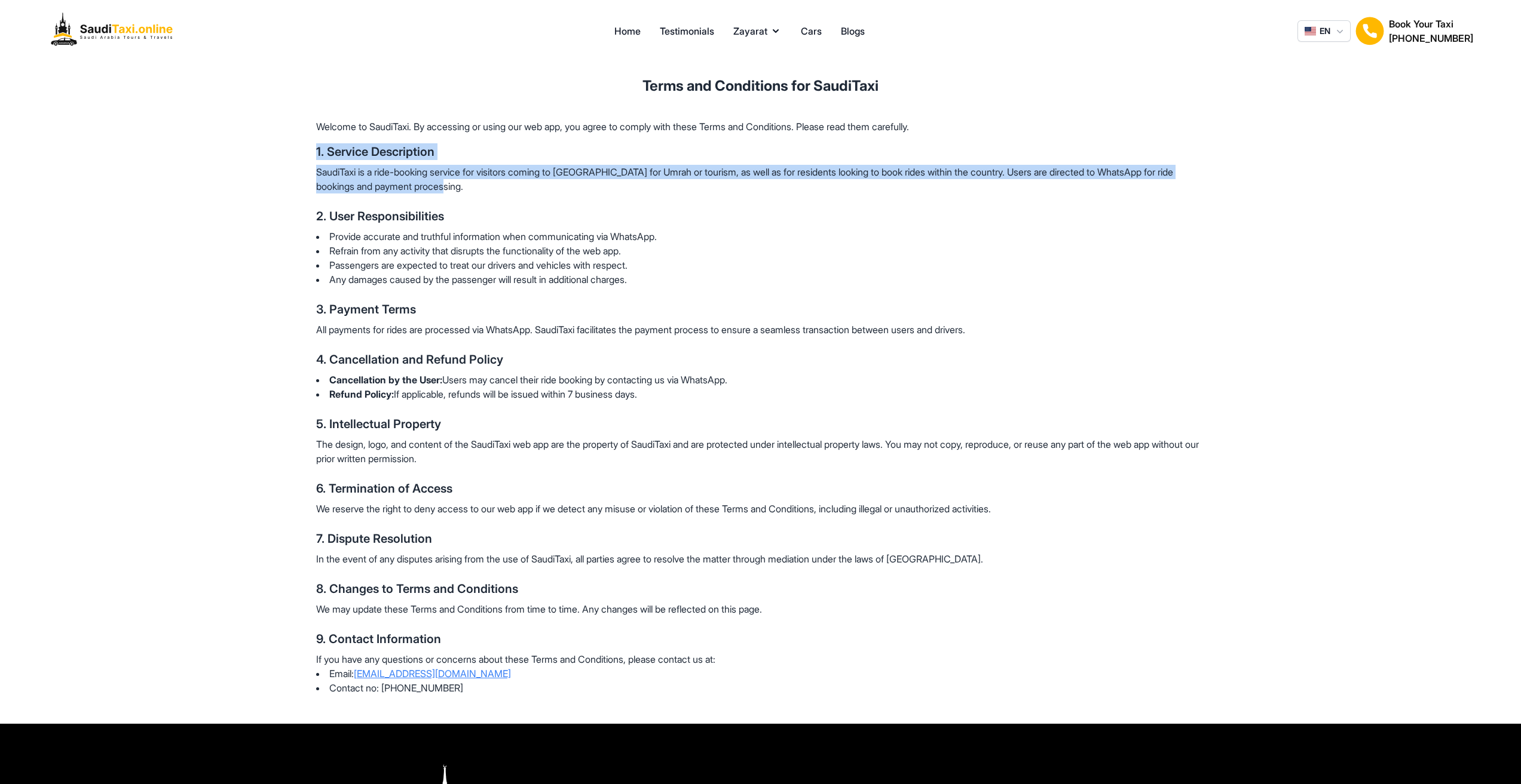
drag, startPoint x: 316, startPoint y: 146, endPoint x: 533, endPoint y: 181, distance: 219.8
click at [533, 181] on div "Terms and Conditions for SaudiTaxi Welcome to SaudiTaxi. By accessing or using …" at bounding box center [760, 393] width 918 height 661
click at [534, 186] on p "SaudiTaxi is a ride-booking service for visitors coming to Saudi Arabia for Umr…" at bounding box center [760, 179] width 889 height 29
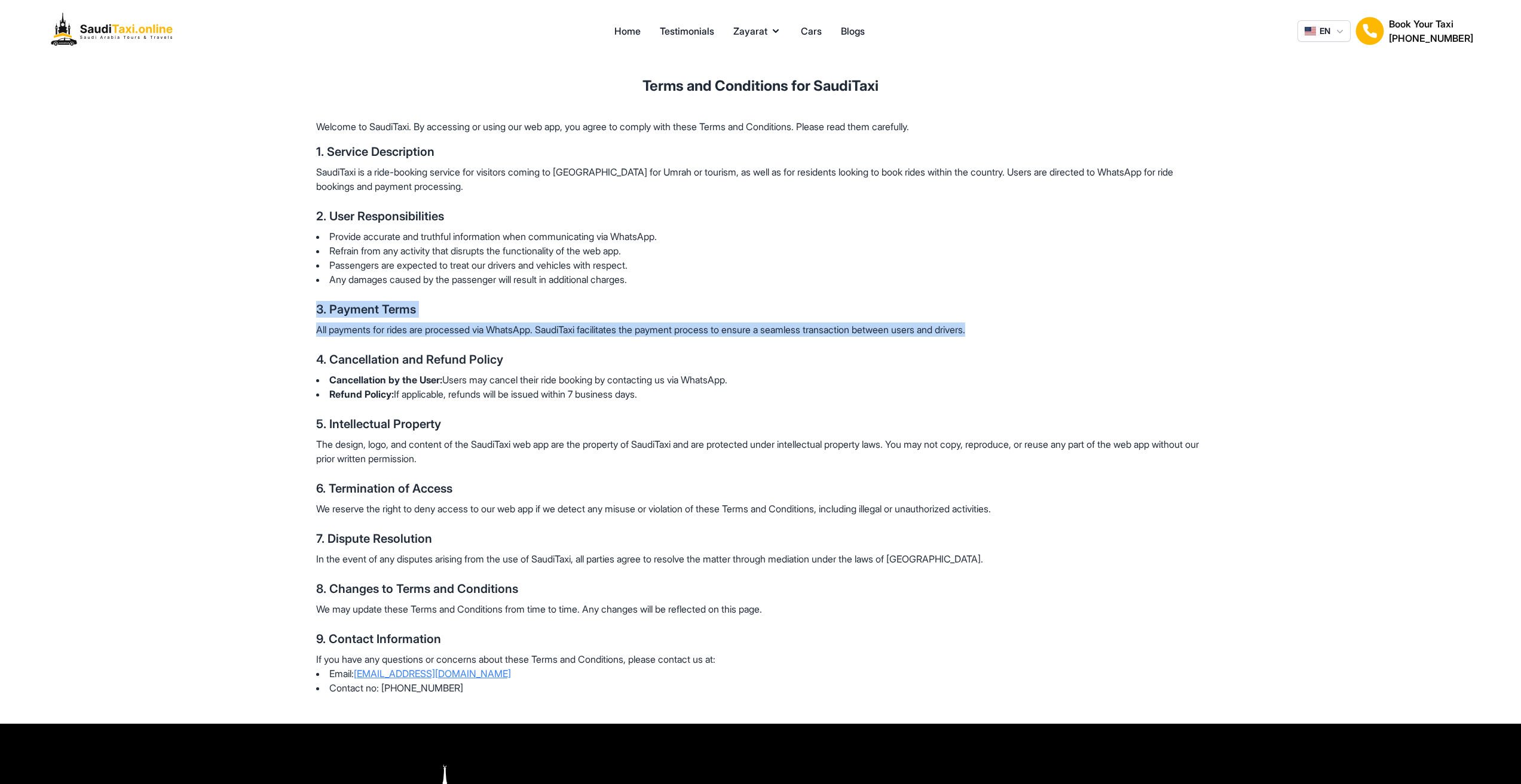
drag, startPoint x: 386, startPoint y: 306, endPoint x: 1062, endPoint y: 329, distance: 676.4
click at [1062, 329] on div "Terms and Conditions for SaudiTaxi Welcome to SaudiTaxi. By accessing or using …" at bounding box center [760, 393] width 918 height 661
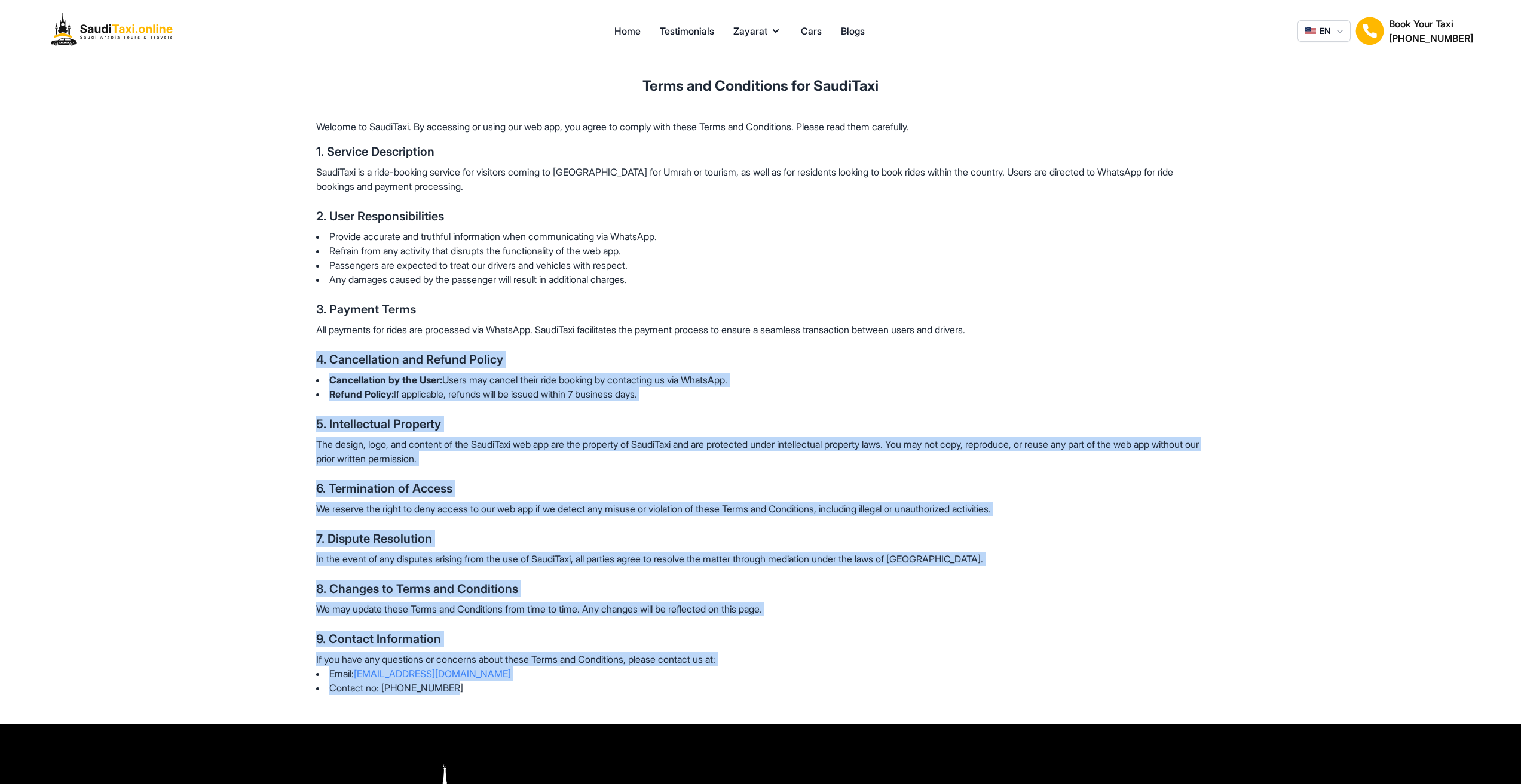
drag, startPoint x: 345, startPoint y: 353, endPoint x: 1193, endPoint y: 696, distance: 914.7
click at [1193, 696] on div "Terms and Conditions for SaudiTaxi Welcome to SaudiTaxi. By accessing or using …" at bounding box center [760, 393] width 918 height 661
click at [631, 406] on div "Terms and Conditions for SaudiTaxi Welcome to SaudiTaxi. By accessing or using …" at bounding box center [760, 393] width 918 height 661
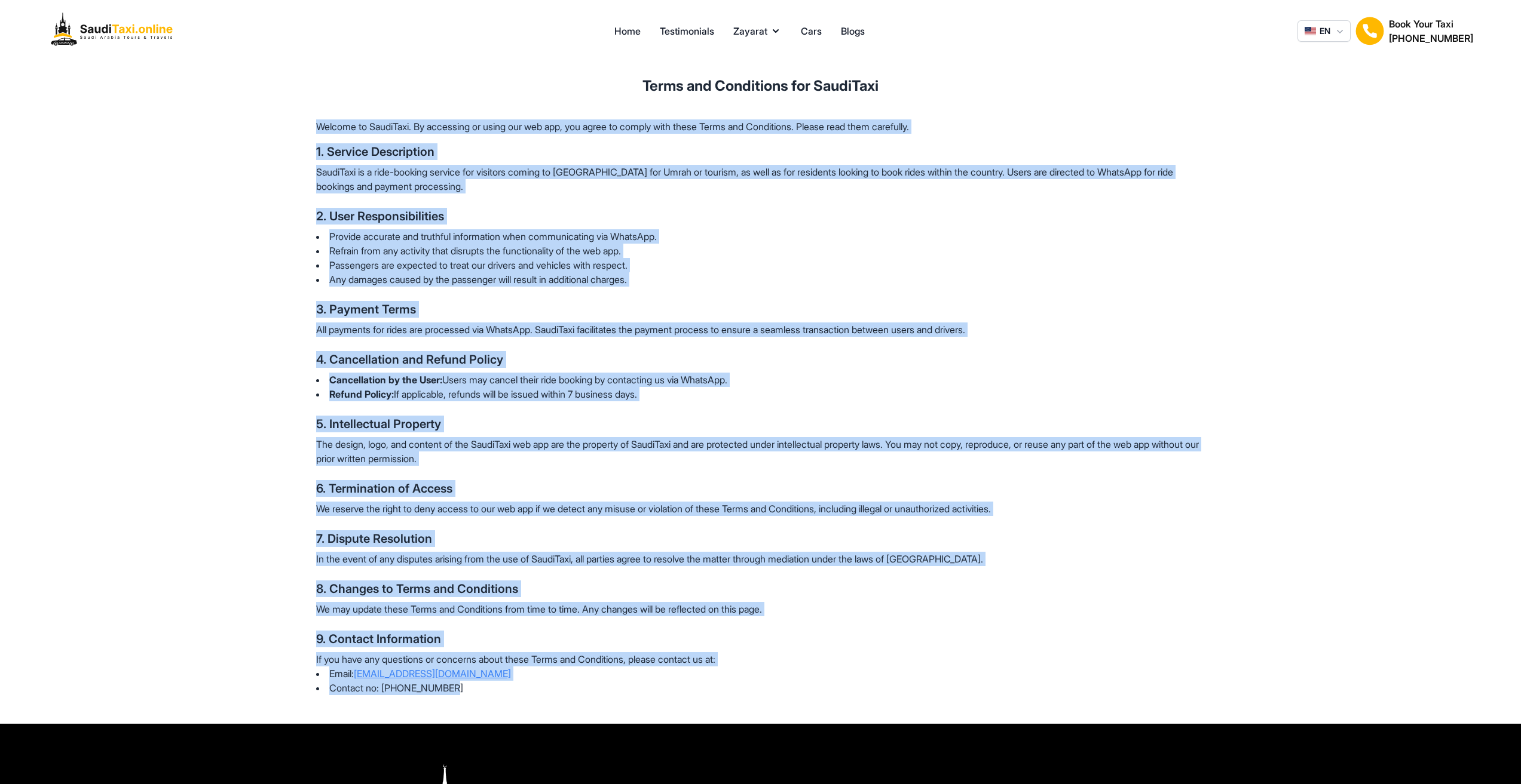
drag, startPoint x: 475, startPoint y: 691, endPoint x: 304, endPoint y: 129, distance: 587.4
click at [304, 129] on div "Terms and Conditions for SaudiTaxi Welcome to SaudiTaxi. By accessing or using …" at bounding box center [760, 393] width 918 height 661
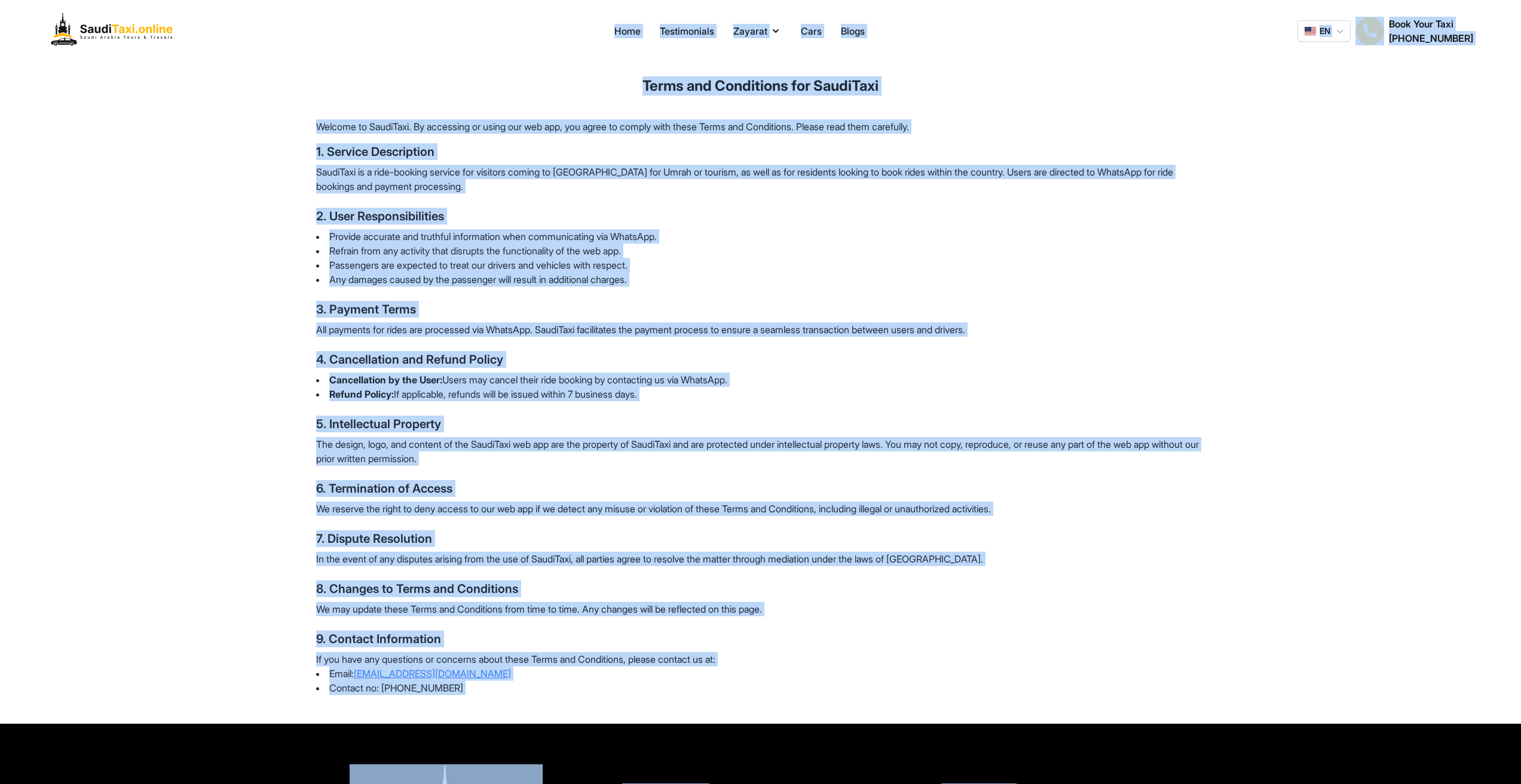
drag, startPoint x: 616, startPoint y: 62, endPoint x: 1078, endPoint y: 740, distance: 820.4
click at [1078, 740] on div "Home Testimonials Zayarat Cars Blogs EN Book Your Taxi +92 336-9875338 Terms an…" at bounding box center [760, 494] width 1521 height 989
click at [618, 669] on li "Email: support@sauditaxi.online" at bounding box center [760, 673] width 889 height 14
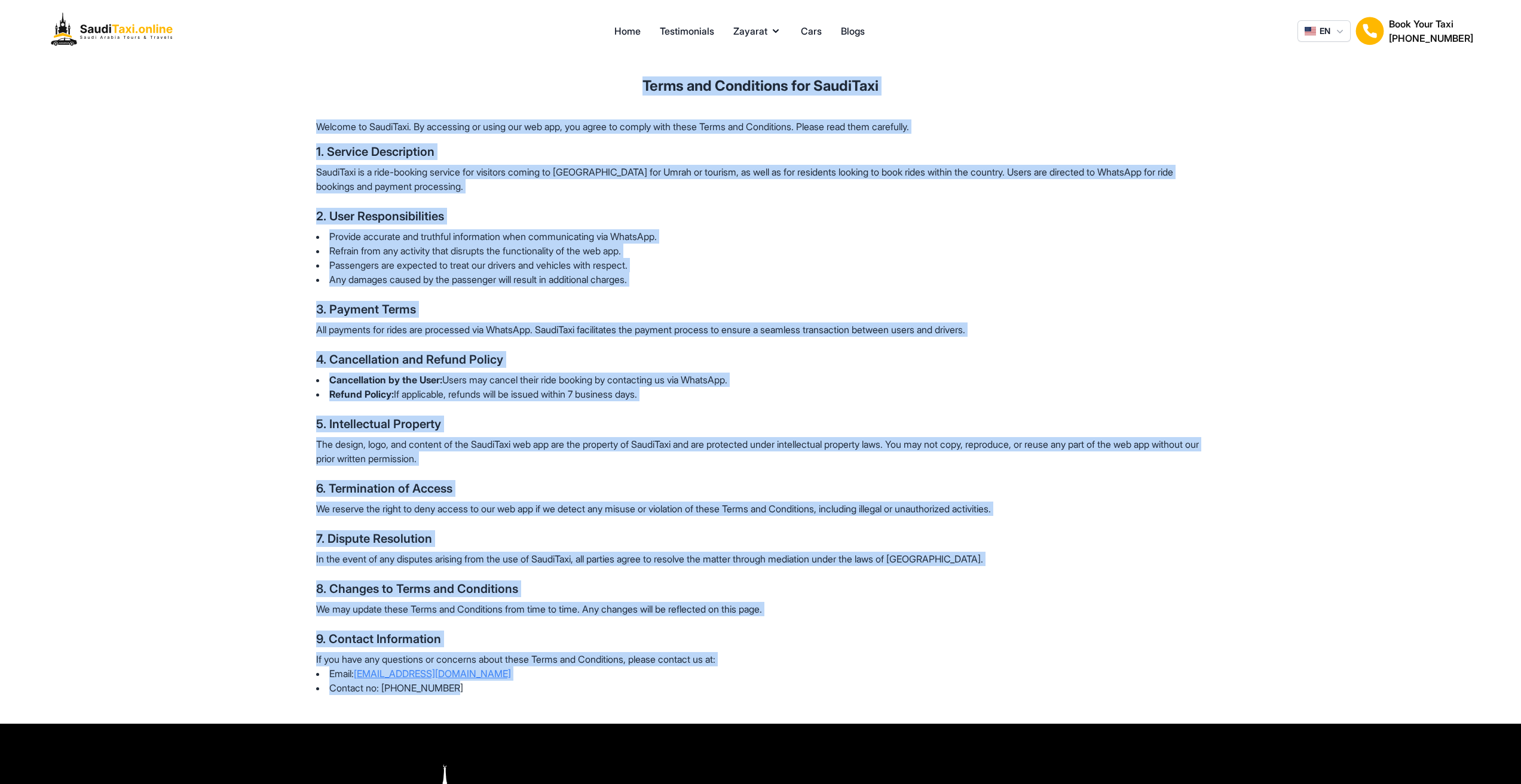
drag, startPoint x: 486, startPoint y: 701, endPoint x: 235, endPoint y: 74, distance: 675.4
click at [235, 74] on div "Terms and Conditions for SaudiTaxi Welcome to SaudiTaxi. By accessing or using …" at bounding box center [760, 393] width 1521 height 661
